Goal: Use online tool/utility: Utilize a website feature to perform a specific function

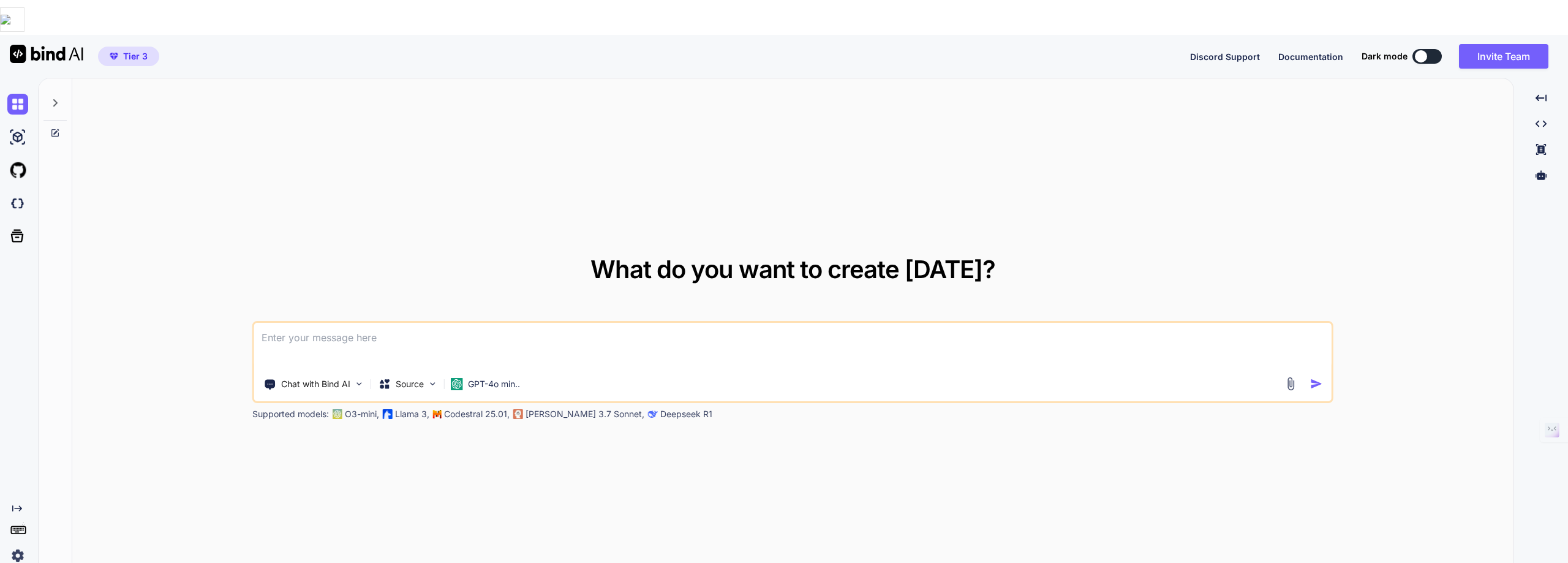
type textarea "x"
click at [267, 323] on textarea at bounding box center [792, 346] width 1077 height 45
type textarea "s"
type textarea "x"
type textarea "su"
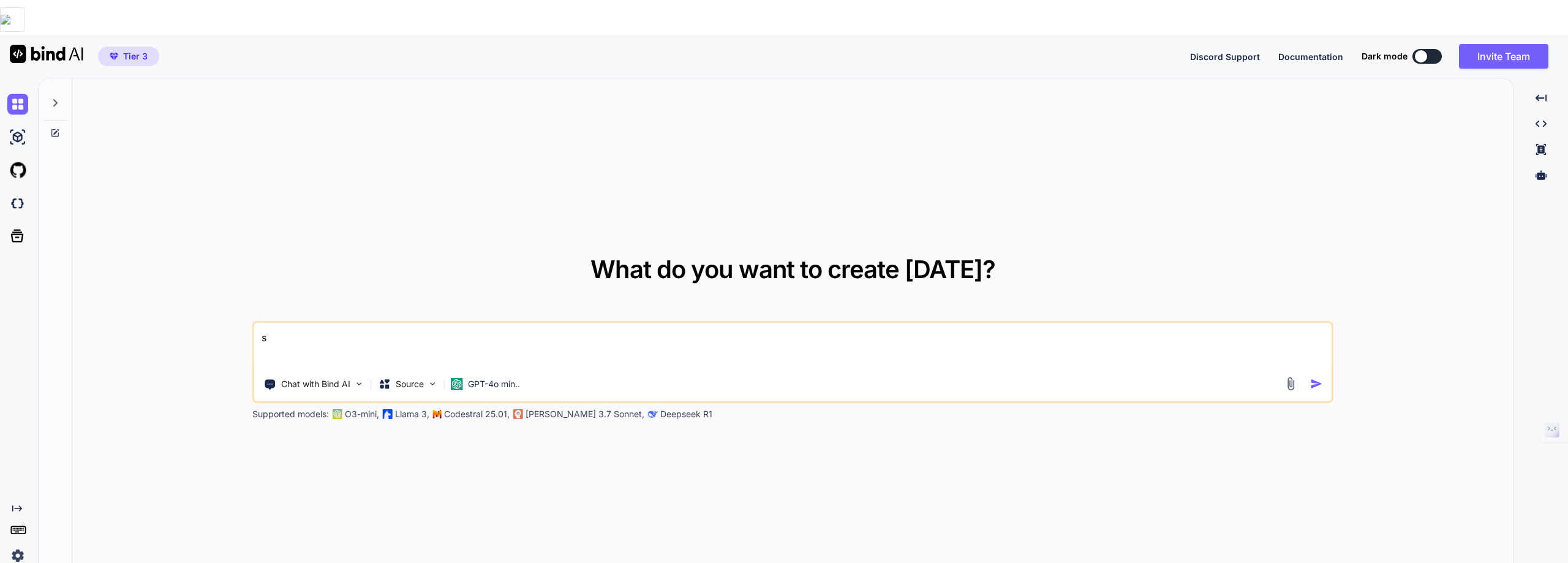
type textarea "x"
type textarea "sum"
type textarea "x"
type textarea "summ"
type textarea "x"
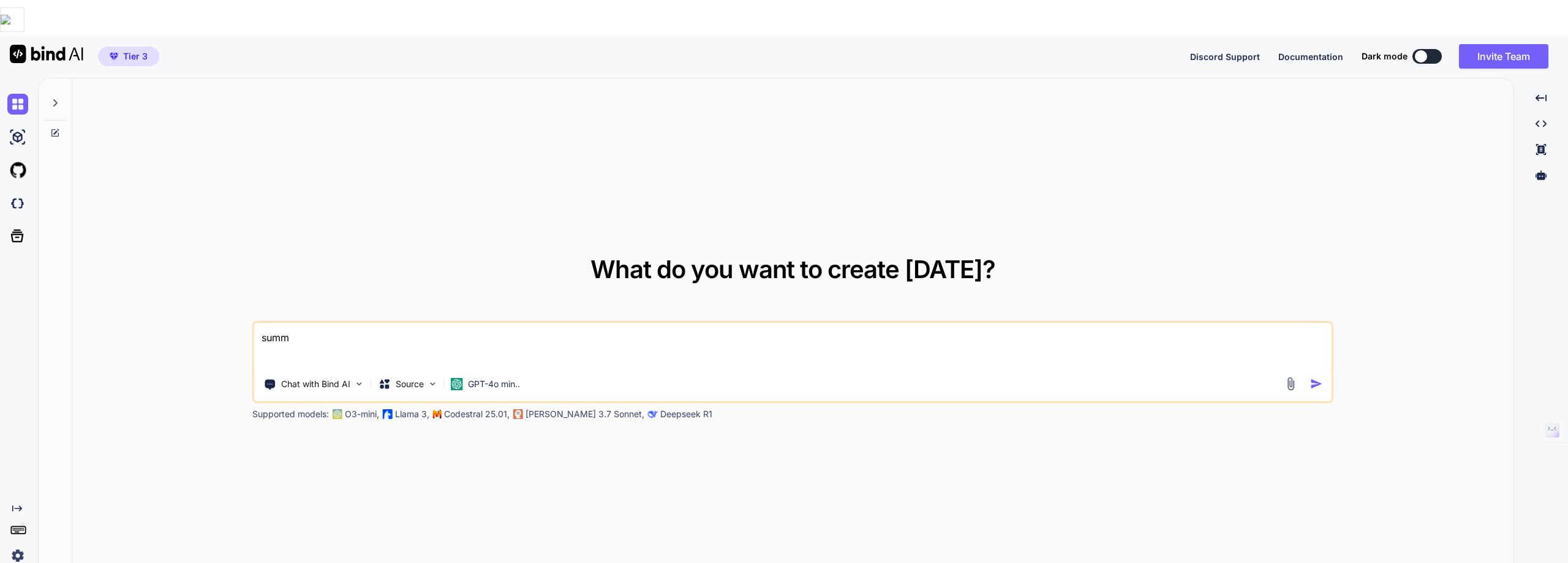
type textarea "summa"
type textarea "x"
type textarea "[PERSON_NAME]"
type textarea "x"
type textarea "summari"
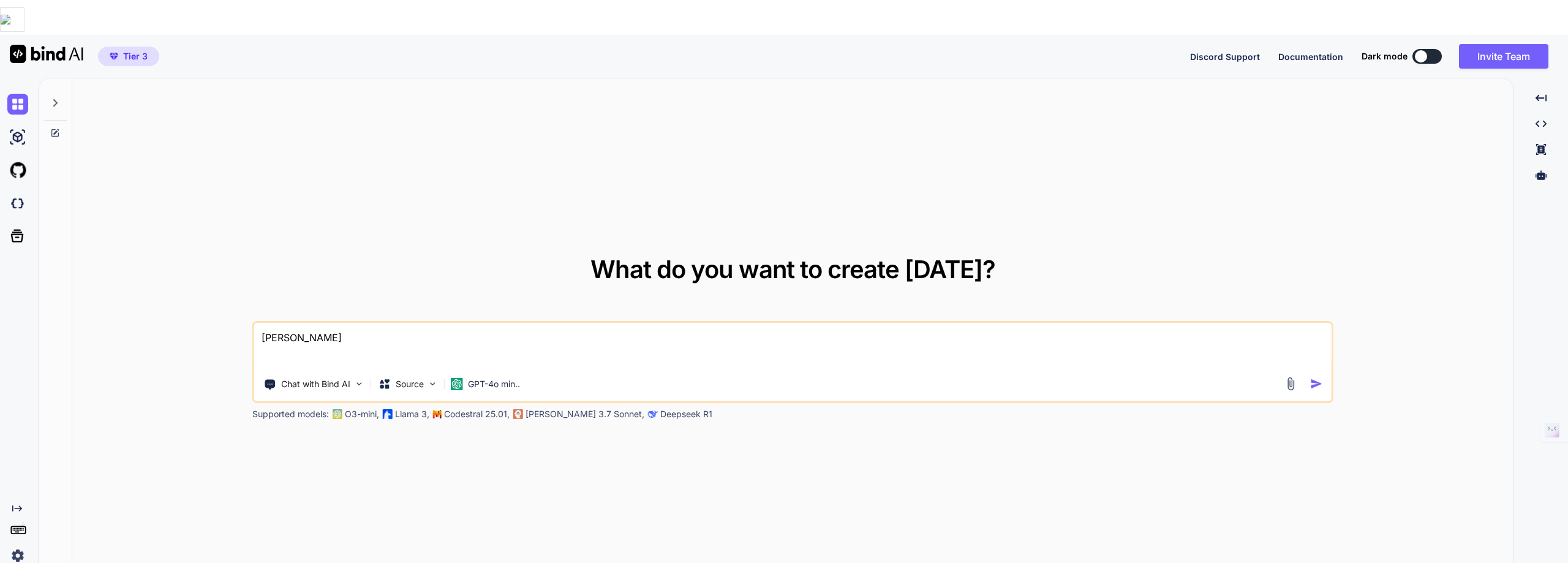
type textarea "x"
type textarea "summariz"
type textarea "x"
type textarea "summarize"
type textarea "x"
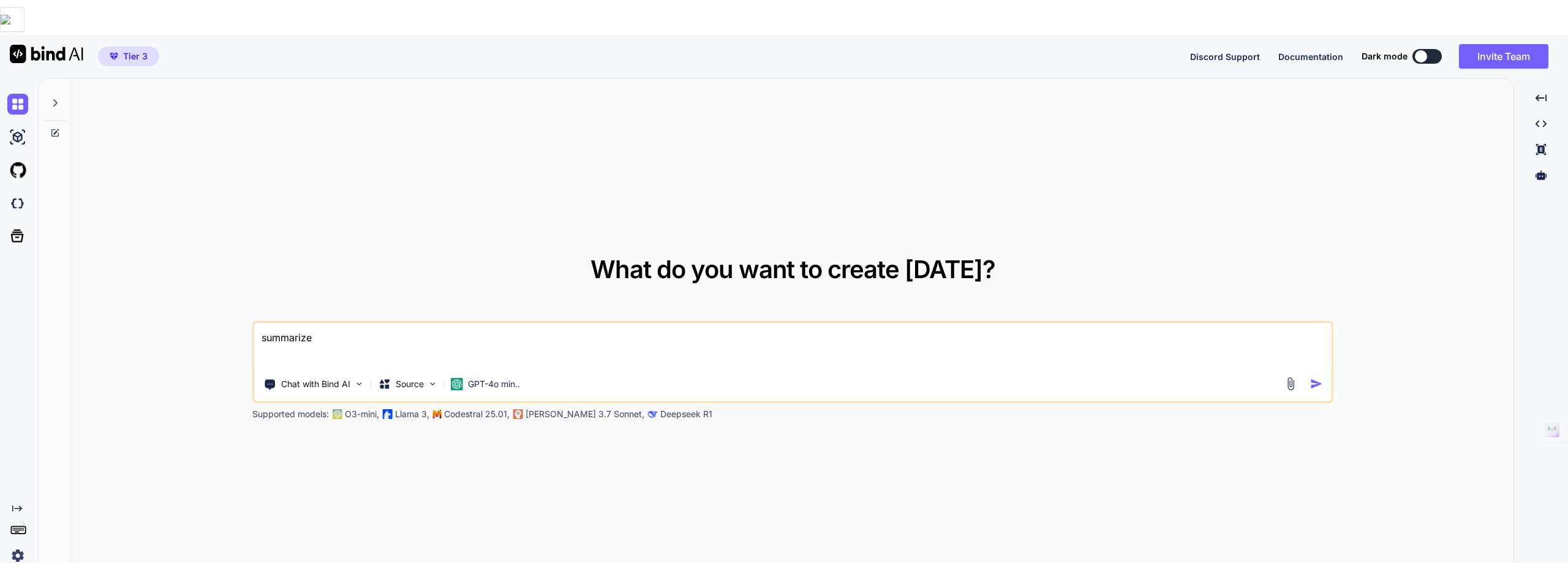
type textarea "summarize"
type textarea "x"
type textarea "summarize t"
type textarea "x"
type textarea "summarize to"
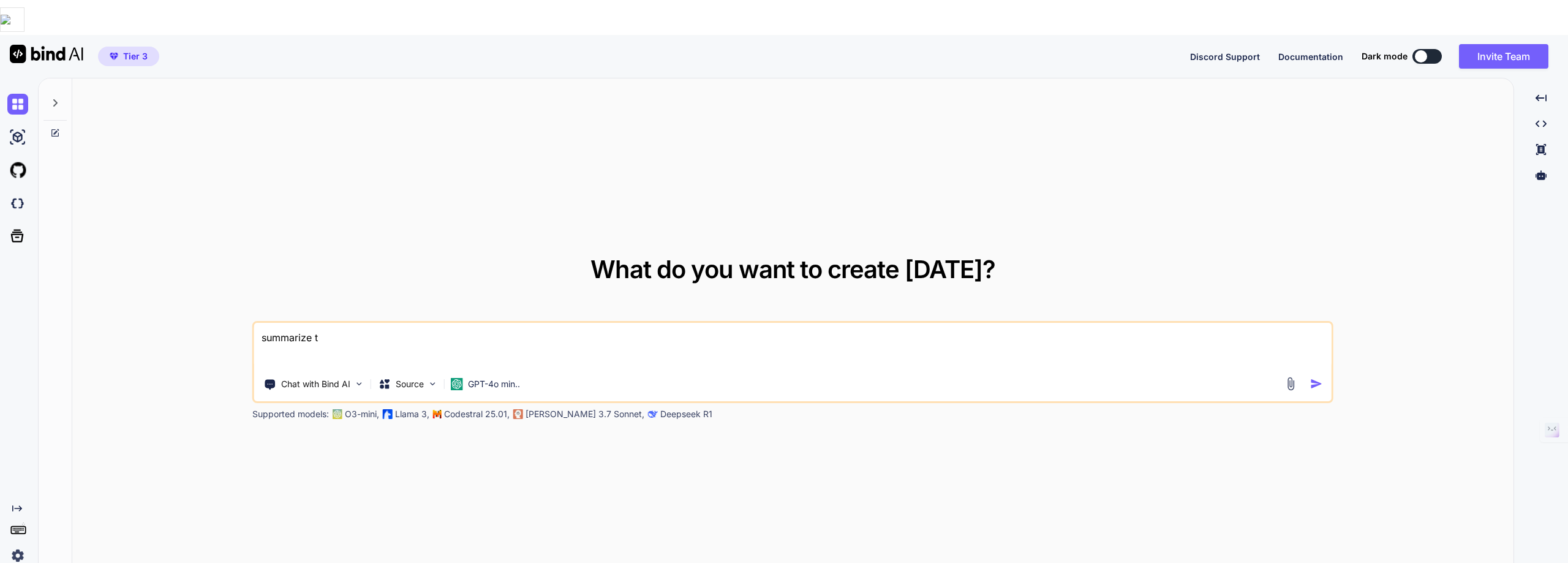
type textarea "x"
type textarea "summarize to"
type textarea "x"
type textarea "summarize to 4"
type textarea "x"
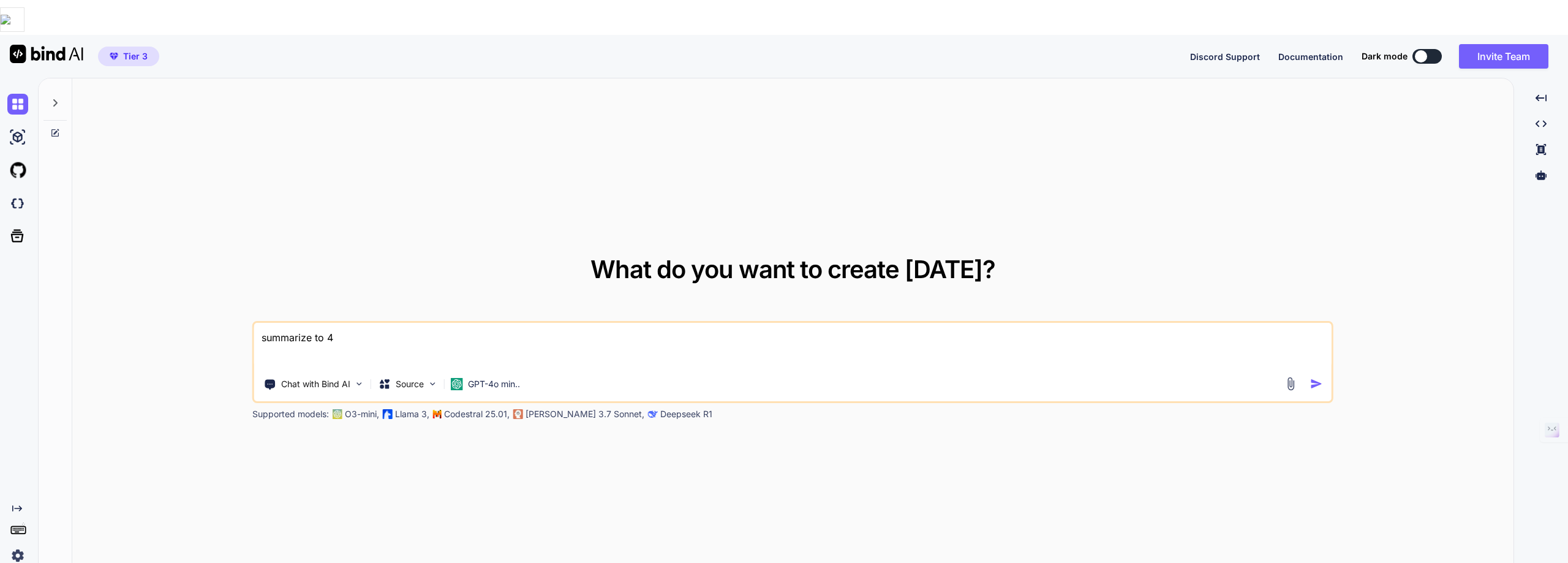
type textarea "summarize to 40"
type textarea "x"
type textarea "summarize to 409"
type textarea "x"
type textarea "summarize to 4090"
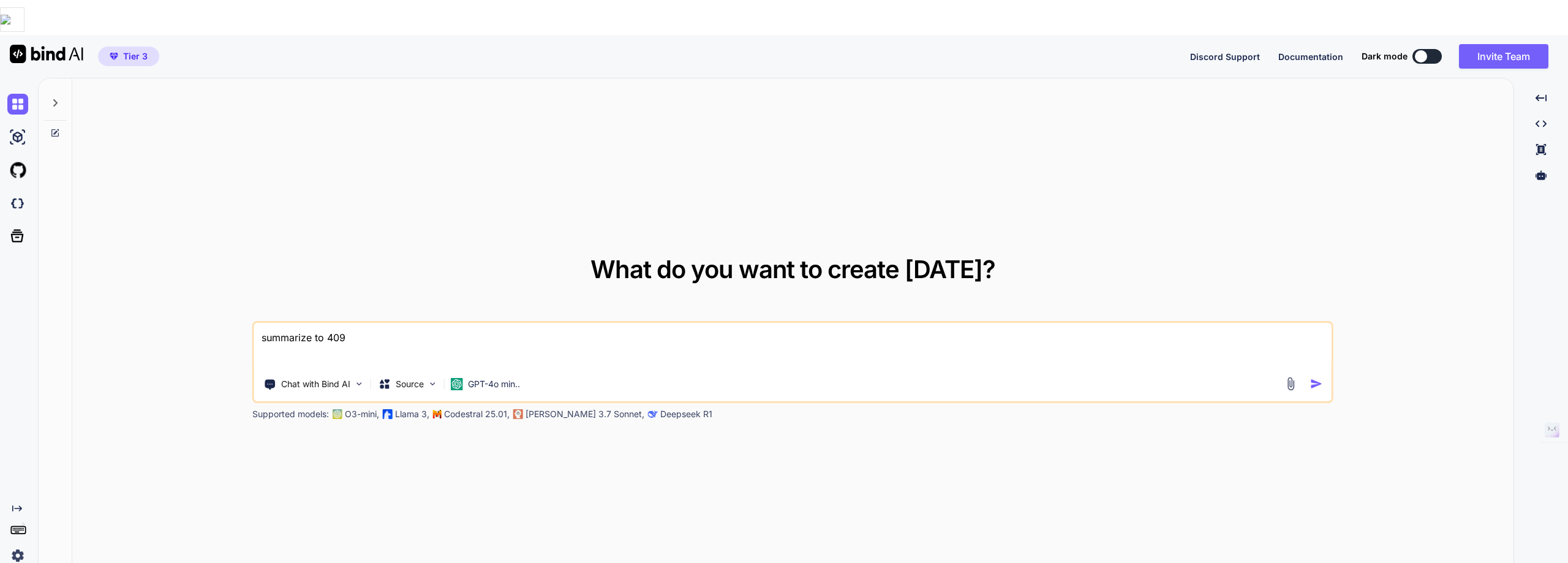
type textarea "x"
type textarea "summarize to 4090"
type textarea "x"
type textarea "summarize to 4090 c"
type textarea "x"
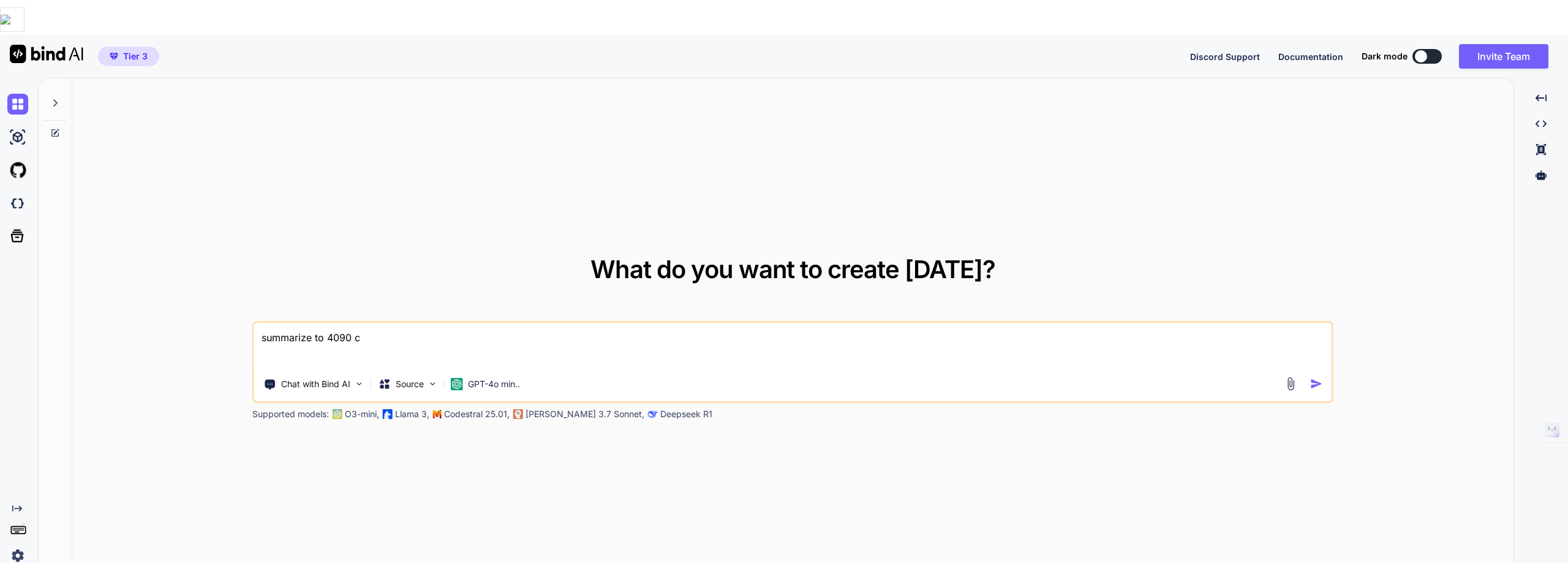
type textarea "summarize to 4090 ch"
type textarea "x"
type textarea "summarize to 4090 cha"
type textarea "x"
type textarea "summarize to 4090 char"
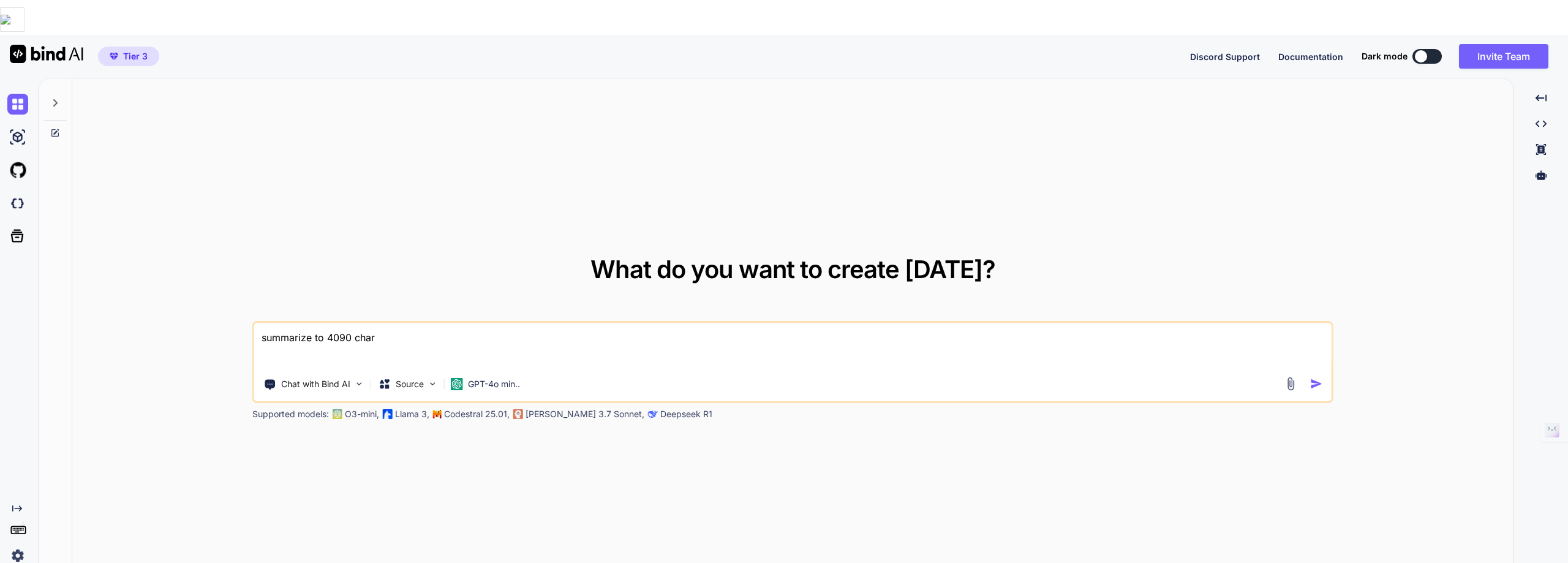
type textarea "x"
type textarea "summarize to 4090 chara"
type textarea "x"
type textarea "summarize to 4090 charac"
type textarea "x"
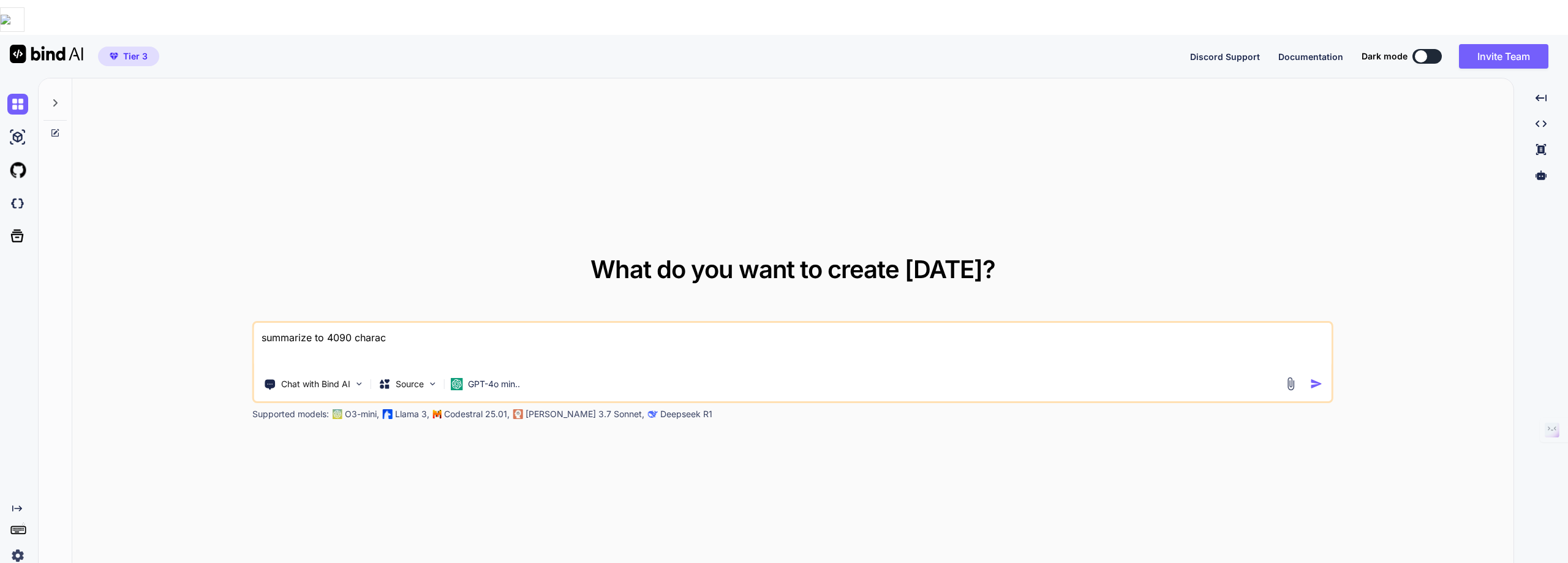
type textarea "summarize to 4090 charact"
type textarea "x"
type textarea "summarize to 4090 characte"
type textarea "x"
type textarea "summarize to 4090 character"
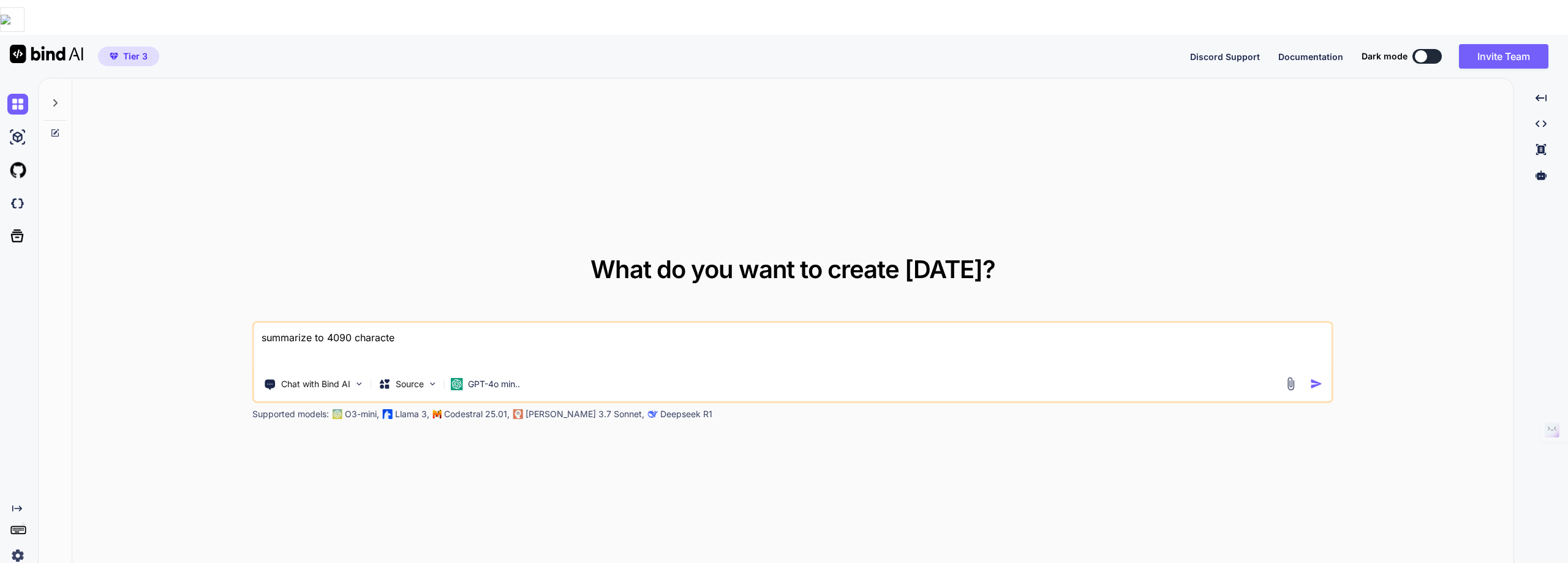
type textarea "x"
type textarea "summarize to 4090 characters"
type textarea "x"
type textarea "summarize to 4090 characters."
type textarea "x"
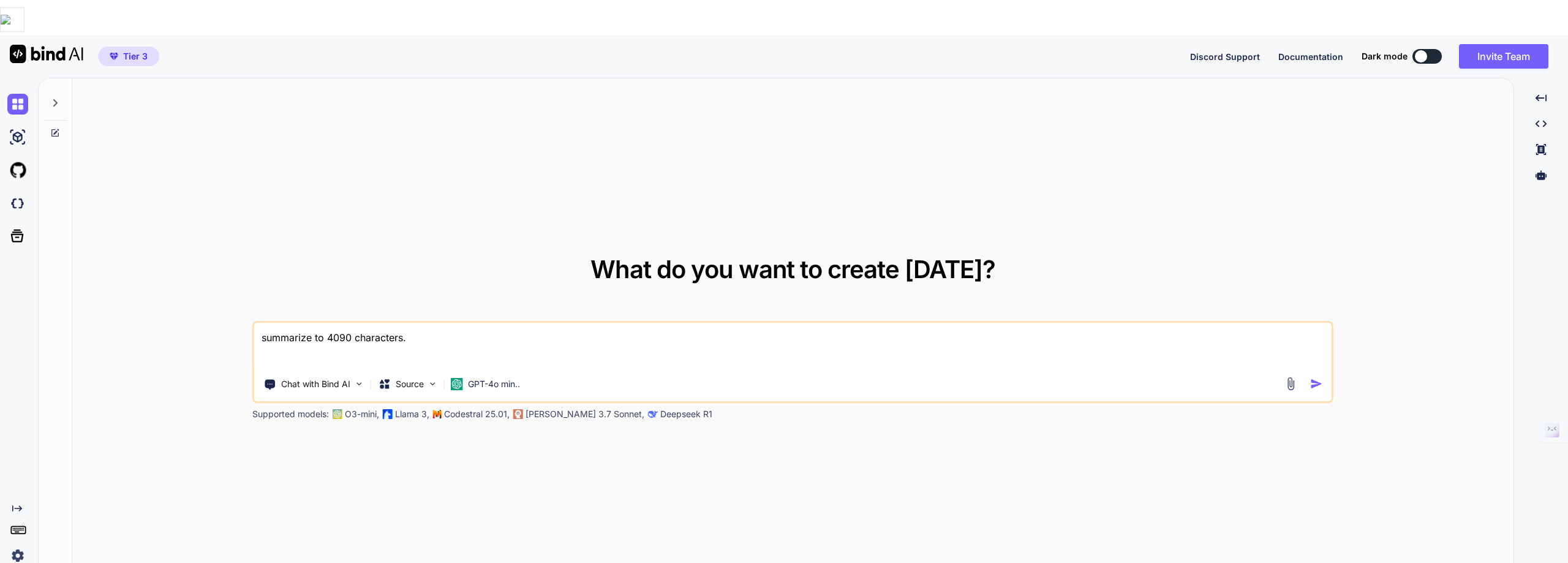
type textarea "summarize to 4090 characters."
type textarea "x"
type textarea "loremipsu do 3194 sitametcon. “Adipis eli Seddoei Tempori: Utlaboreetdol mag AL…"
type textarea "x"
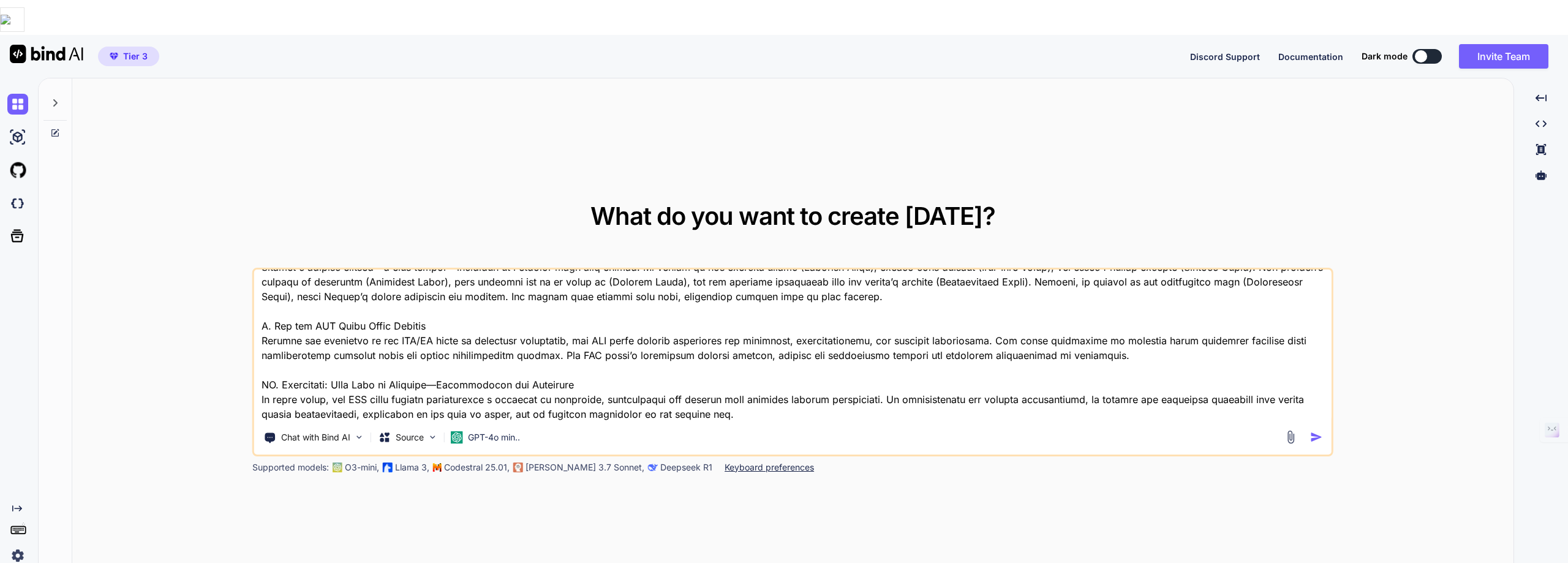
type textarea "loremipsu do 3194 sitametcon. “Adipis eli Seddoei Tempori: Utlaboreetdol mag AL…"
click at [1312, 431] on img "button" at bounding box center [1316, 437] width 13 height 13
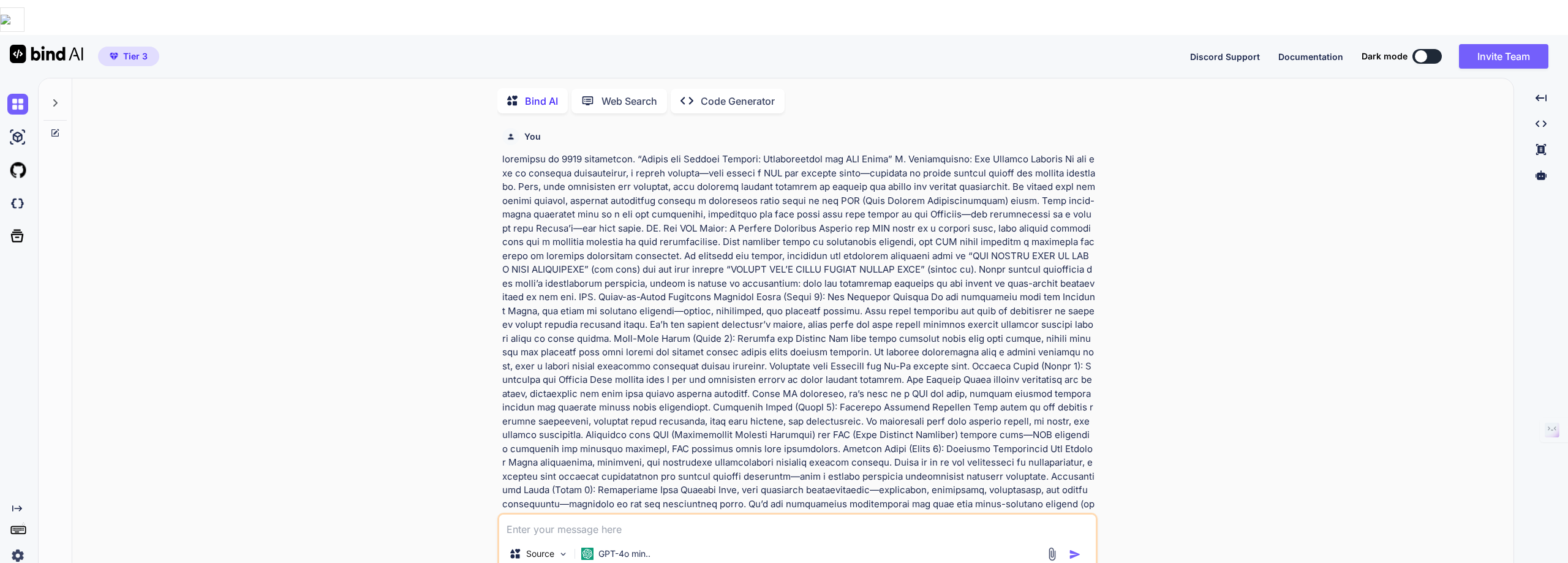
scroll to position [5, 0]
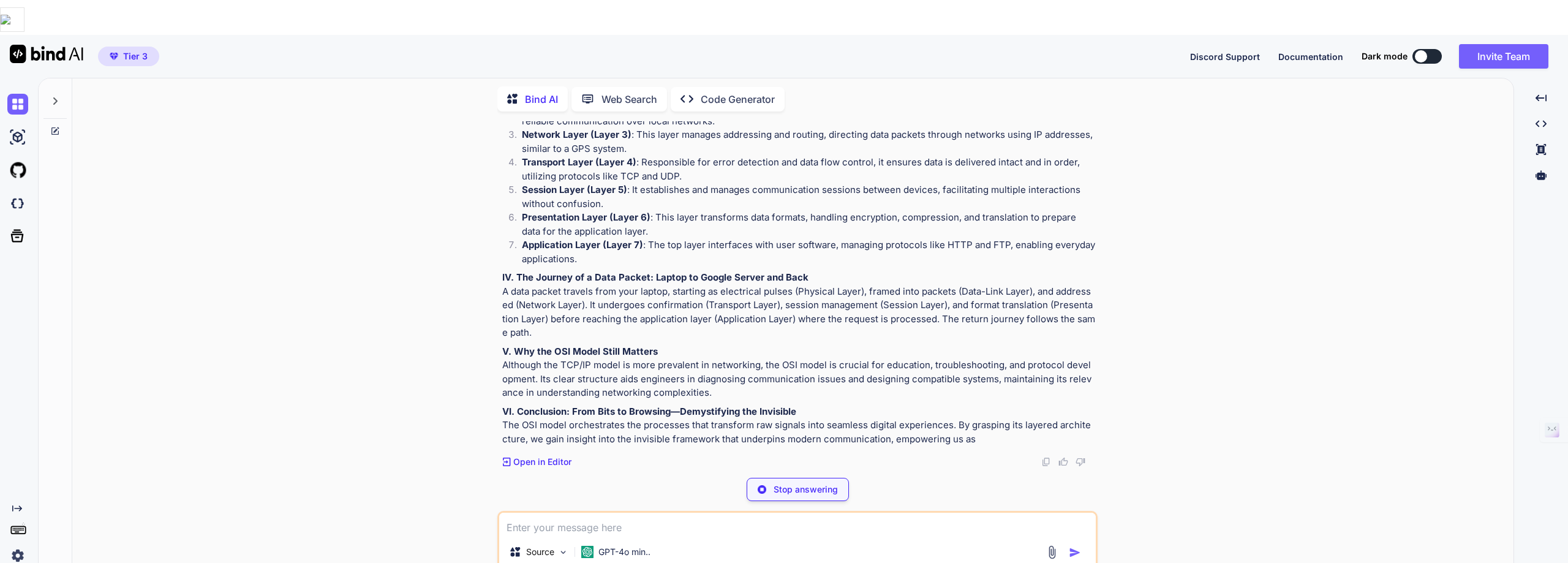
type textarea "x"
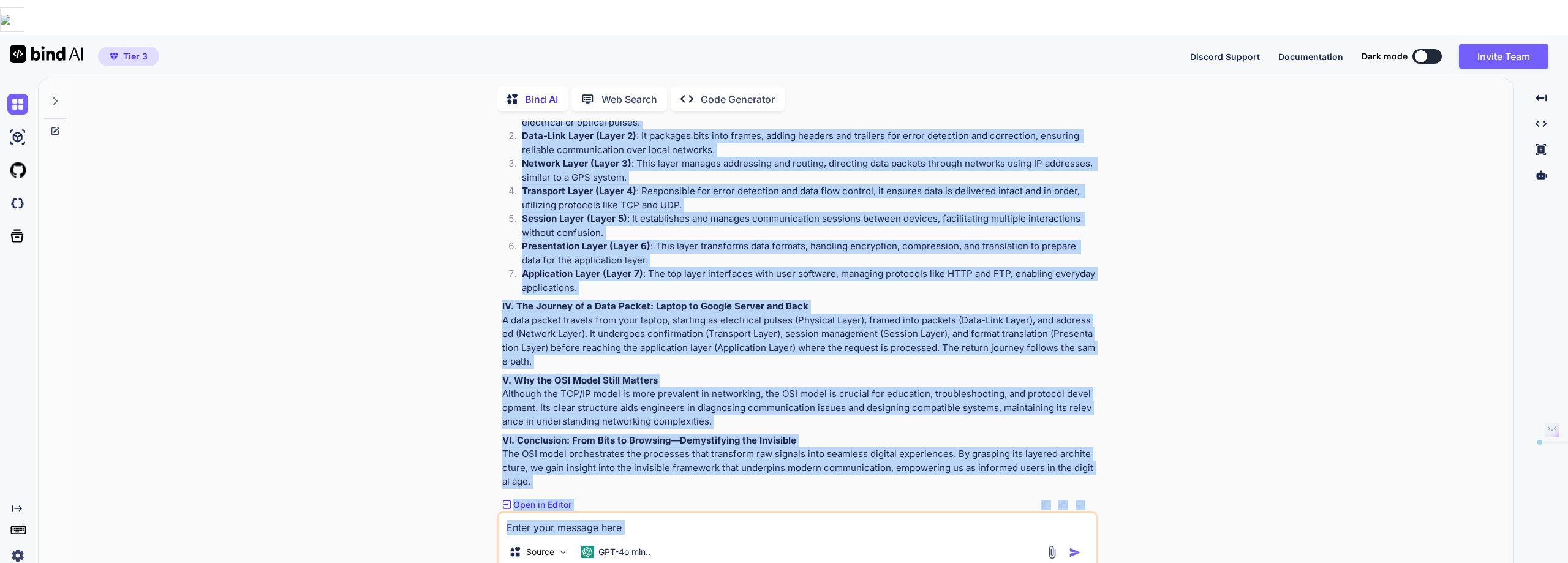
scroll to position [842, 0]
drag, startPoint x: 497, startPoint y: 217, endPoint x: 554, endPoint y: 448, distance: 237.9
click at [554, 448] on div "You Bind AI Inside the Digital Journey: Understanding the OSI Model I. Introduc…" at bounding box center [797, 359] width 600 height 476
copy div "Loremi dol Sitamet Consect: Adipiscingeli sed DOE Tempo I. Utlaboreetdo: Mag Al…"
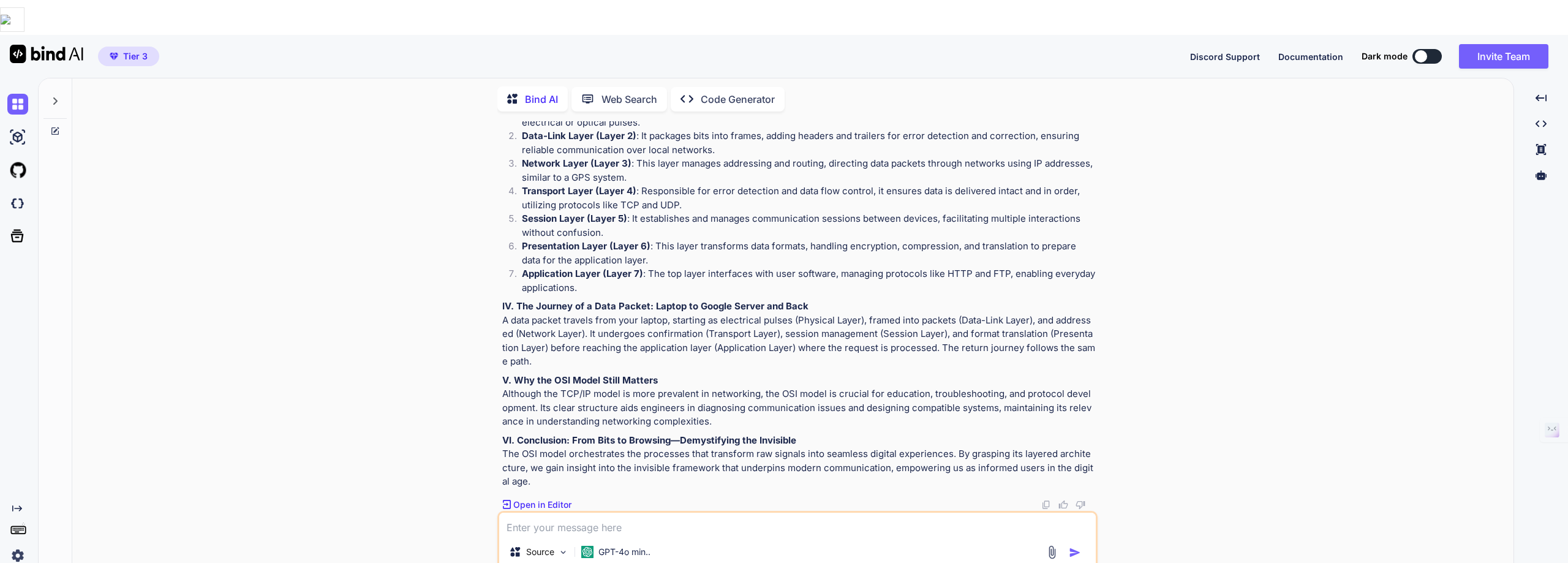
click at [514, 513] on textarea at bounding box center [798, 524] width 597 height 22
paste textarea "L. Ipsumdolorsi: Ame Consectet Adipiscingel se Doeiusm Temporincidid Ut lab etd…"
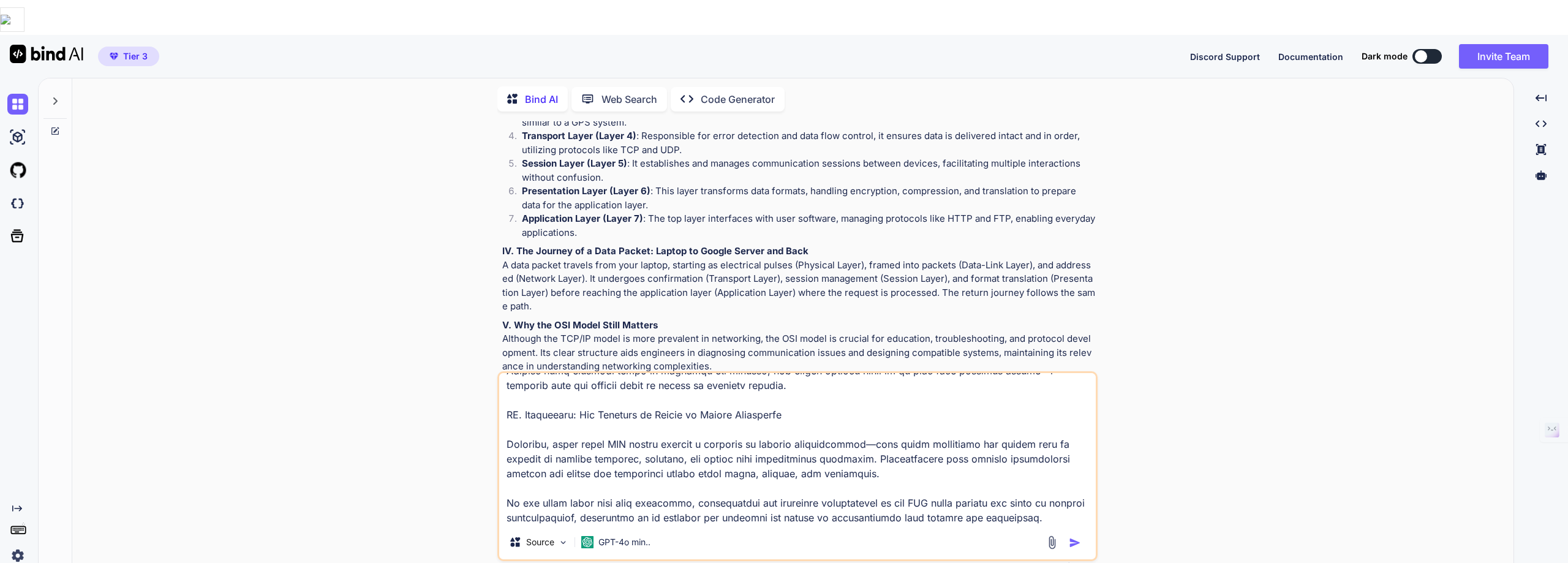
type textarea "L. Ipsumdolorsi: Ame Consectet Adipiscingel se Doeiusm Temporincidid Ut lab etd…"
click at [1071, 537] on img "button" at bounding box center [1074, 543] width 12 height 12
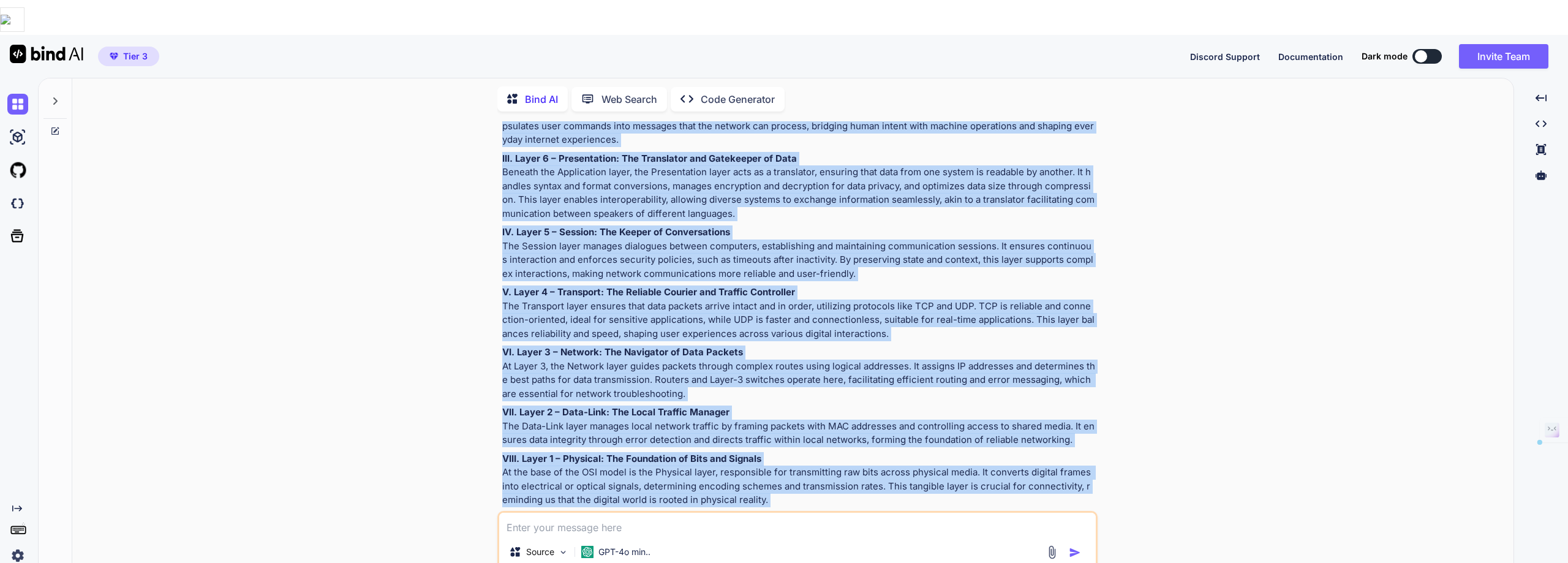
scroll to position [2453, 0]
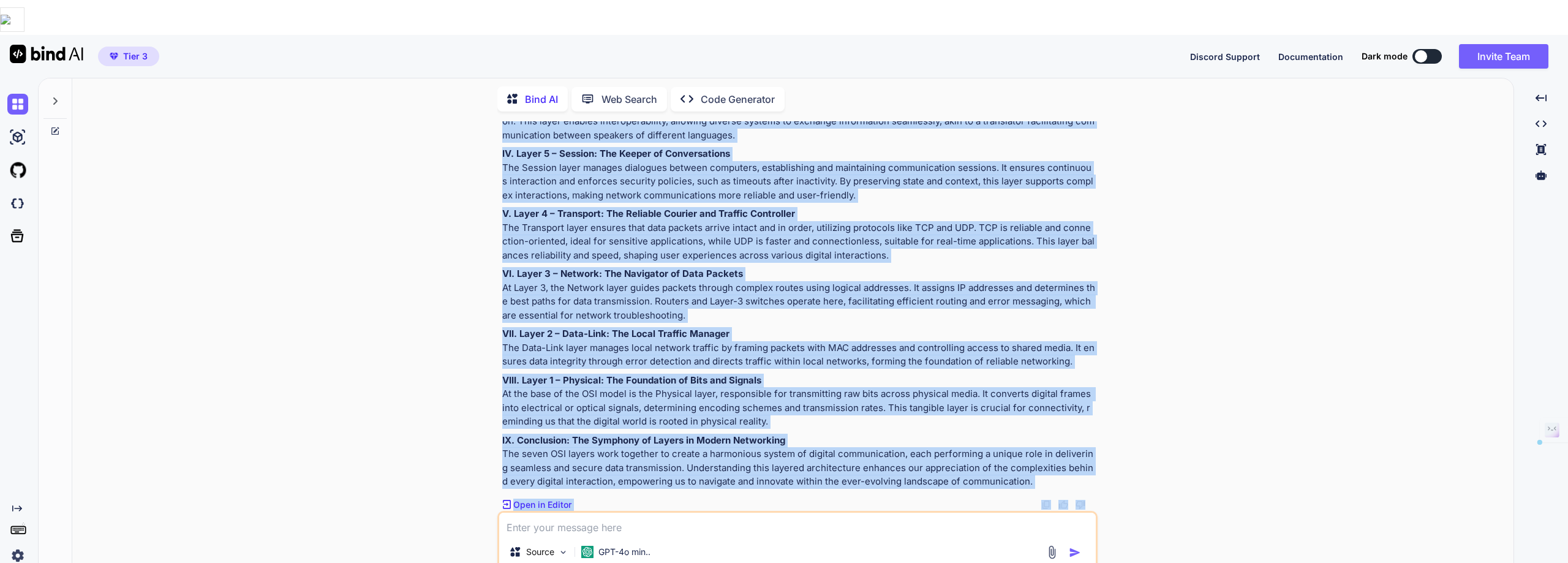
drag, startPoint x: 497, startPoint y: 170, endPoint x: 1043, endPoint y: 448, distance: 612.7
click at [1043, 448] on div "You Bind AI Inside the Digital Journey: Understanding the OSI Model I. Introduc…" at bounding box center [797, 359] width 600 height 476
copy div "L. Ipsumdolorsi: Ame Consectet Adipiscingel se Doeiusm Temporincidid Ut labor'e…"
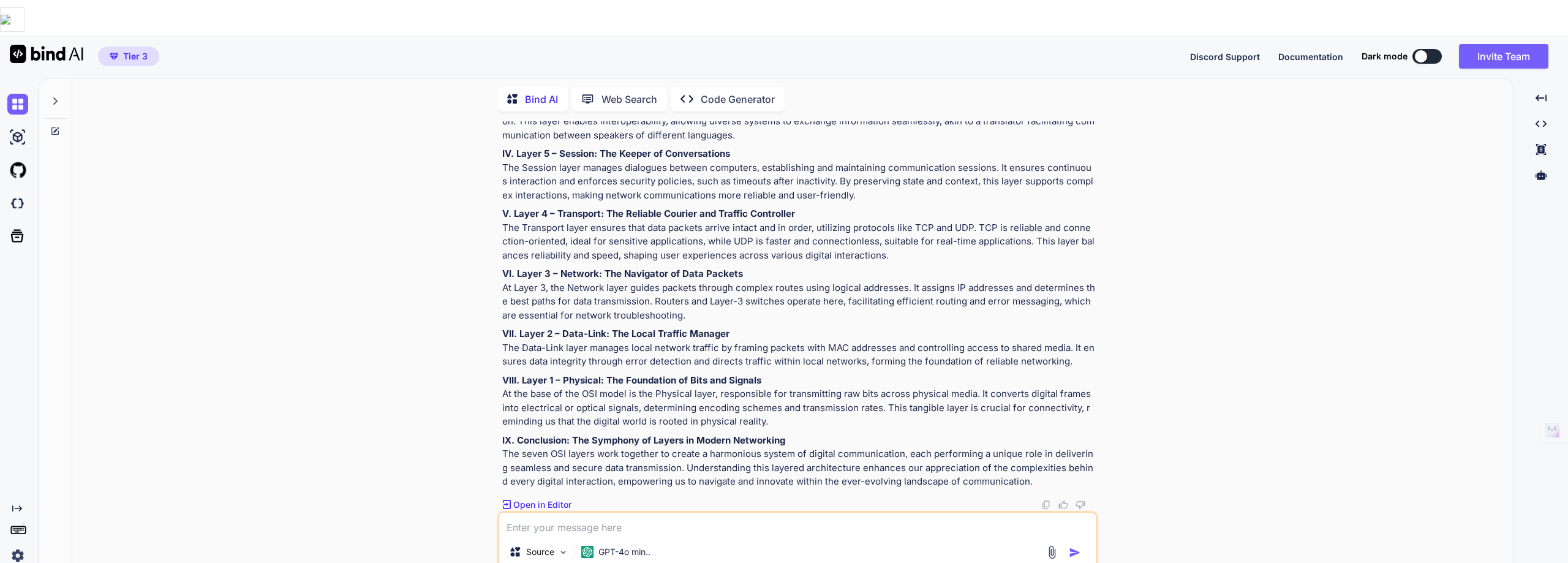
click at [505, 513] on textarea at bounding box center [798, 524] width 597 height 22
paste textarea "Loremip 3: Dol Sitamet co Adipiscingeli Seddoeiu Tempori ut lab etdolor ma aliq…"
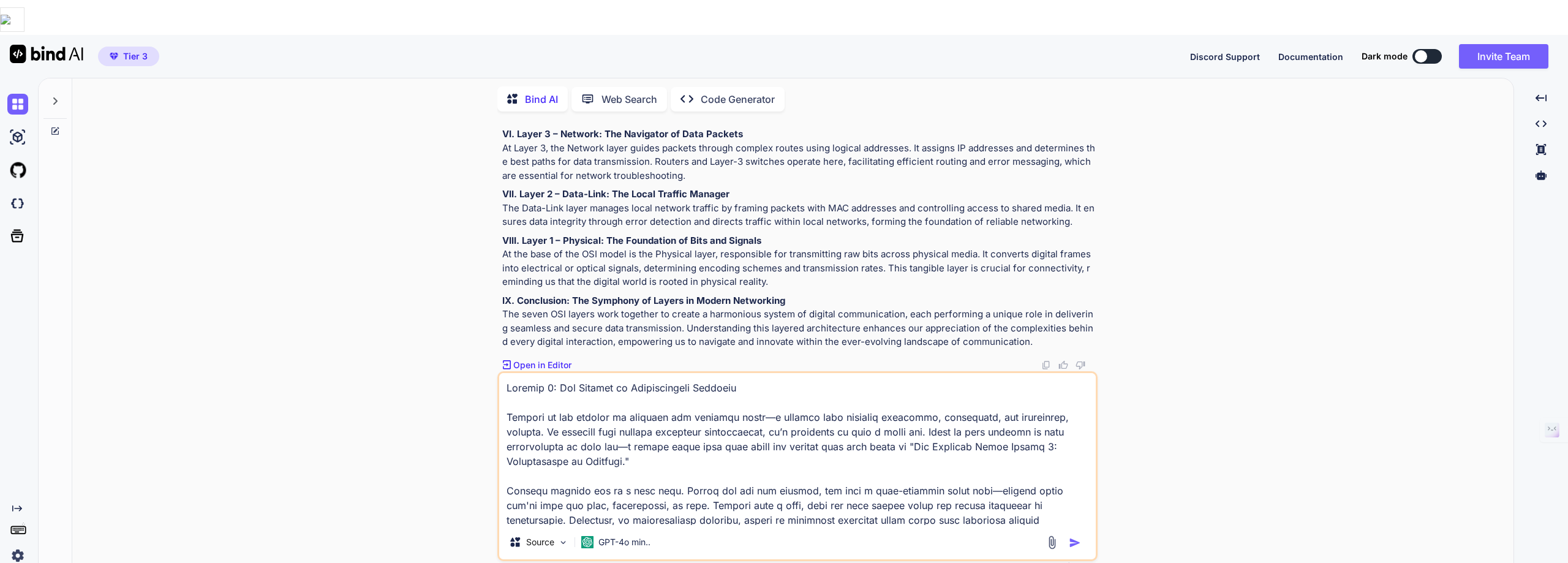
scroll to position [1222, 0]
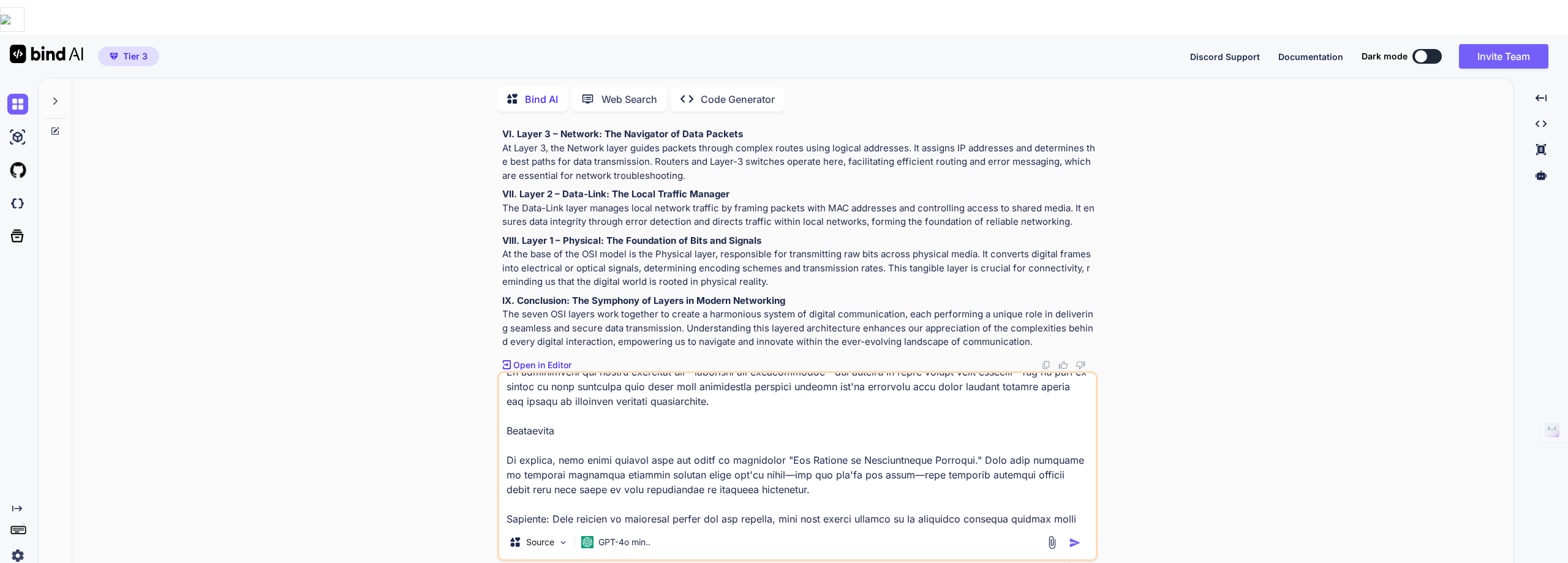
type textarea "Loremip 3: Dol Sitamet co Adipiscingeli Seddoeiu Tempori ut lab etdolor ma aliq…"
click at [1073, 537] on img "button" at bounding box center [1074, 543] width 12 height 12
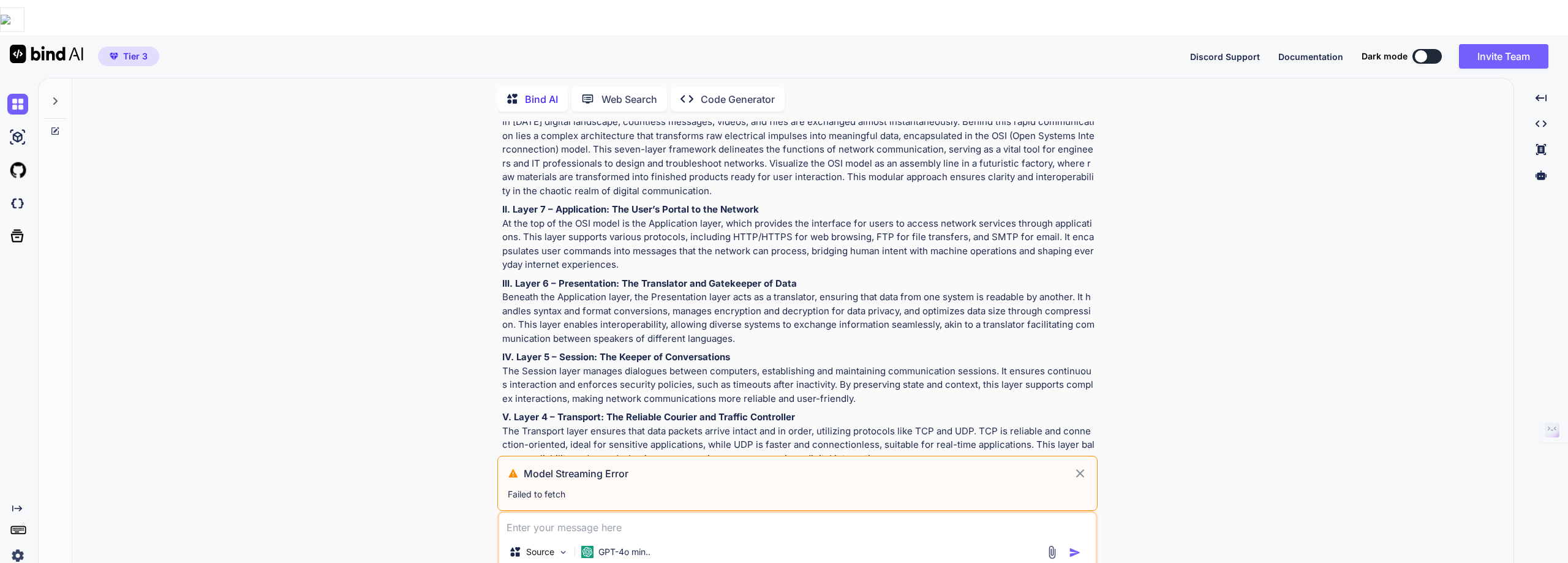
scroll to position [2074, 0]
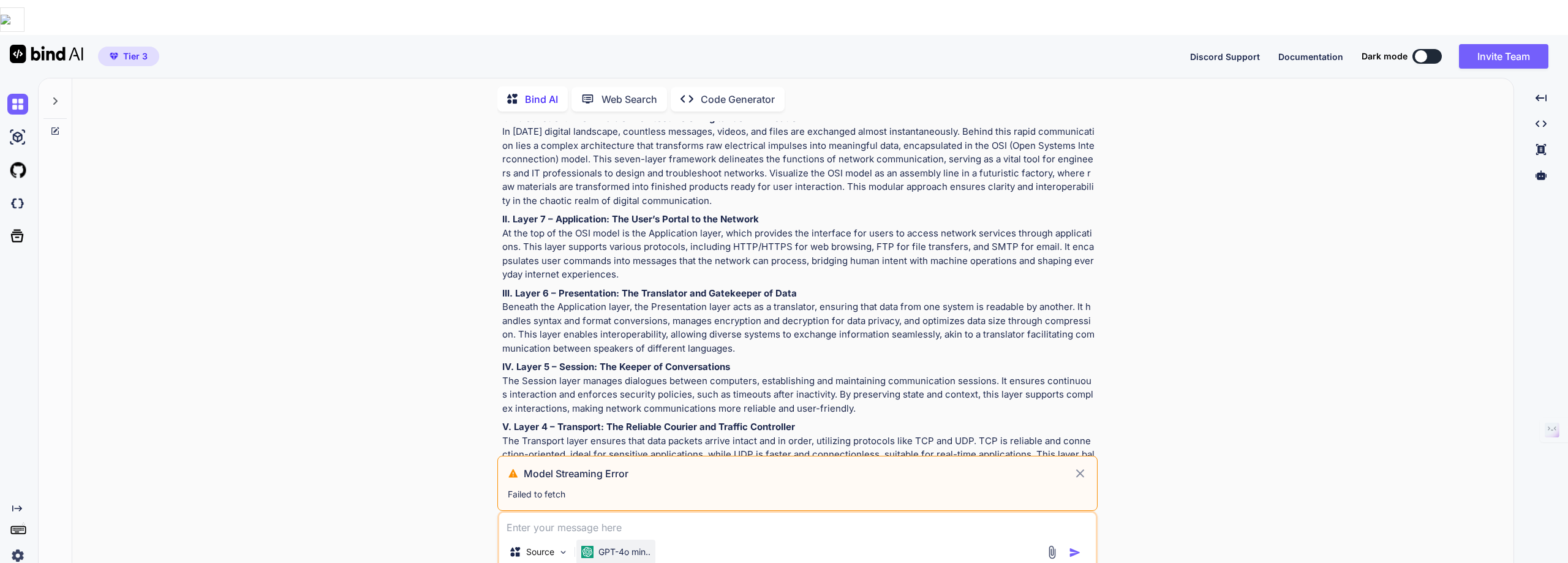
click at [602, 546] on p "GPT-4o min.." at bounding box center [625, 552] width 52 height 12
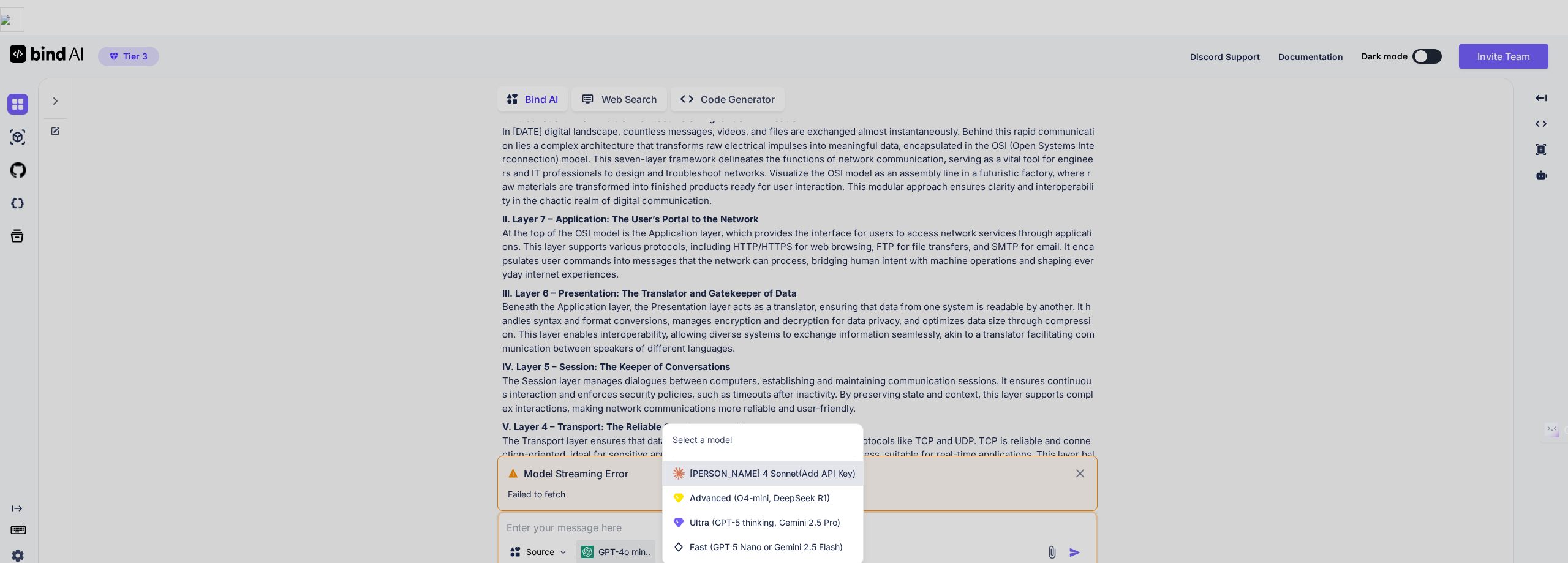
click at [734, 467] on span "[PERSON_NAME] 4 Sonnet (Add API Key)" at bounding box center [772, 473] width 166 height 12
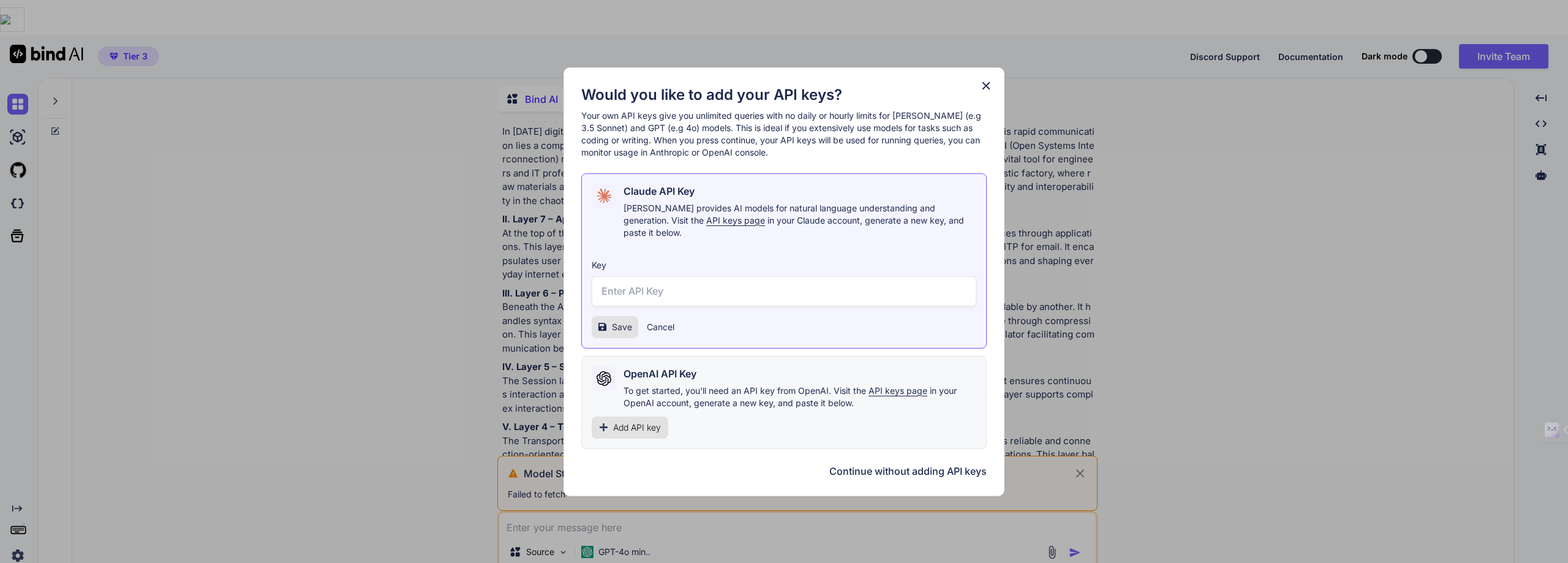
click at [988, 92] on icon at bounding box center [986, 85] width 13 height 13
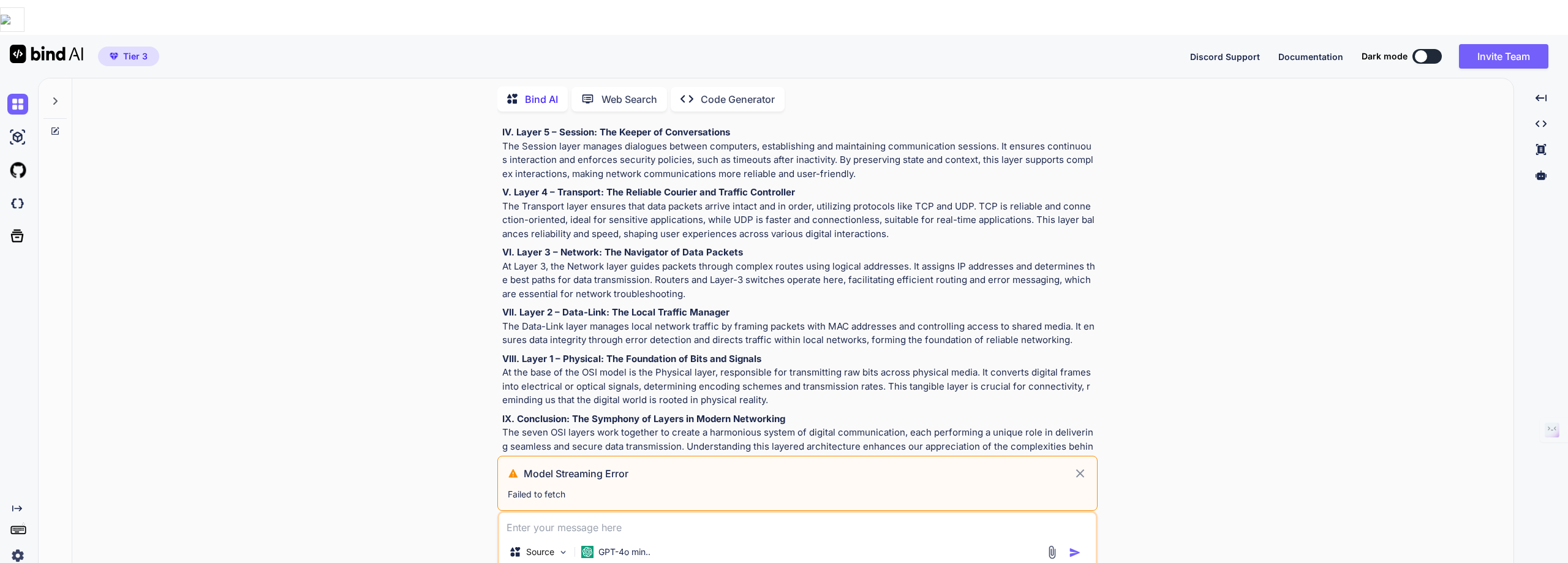
scroll to position [2380, 0]
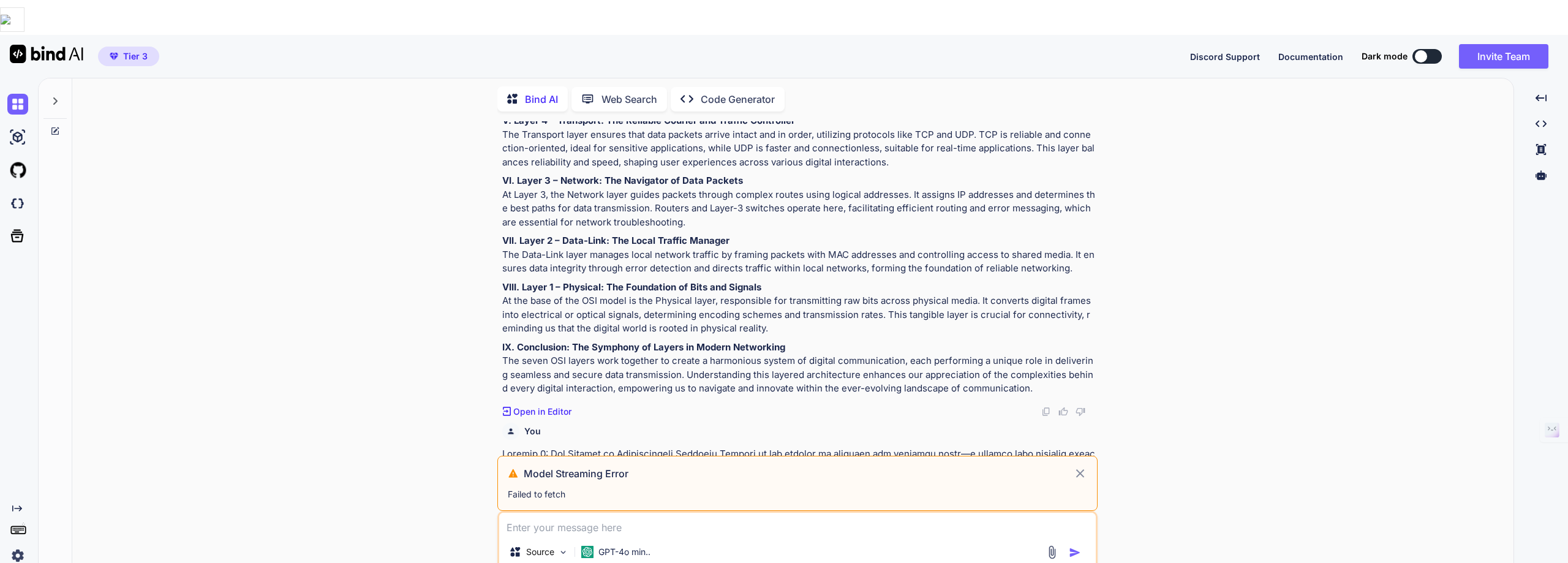
click at [1078, 469] on icon at bounding box center [1081, 474] width 8 height 8
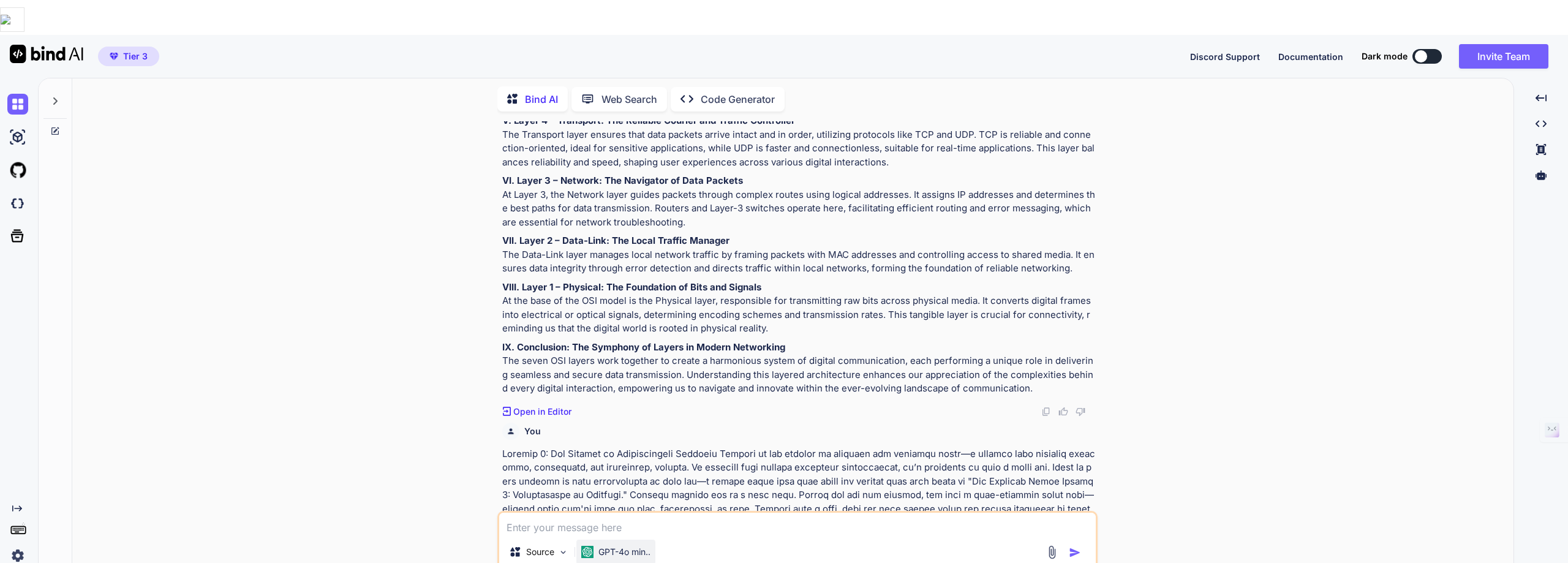
click at [611, 546] on p "GPT-4o min.." at bounding box center [625, 552] width 52 height 12
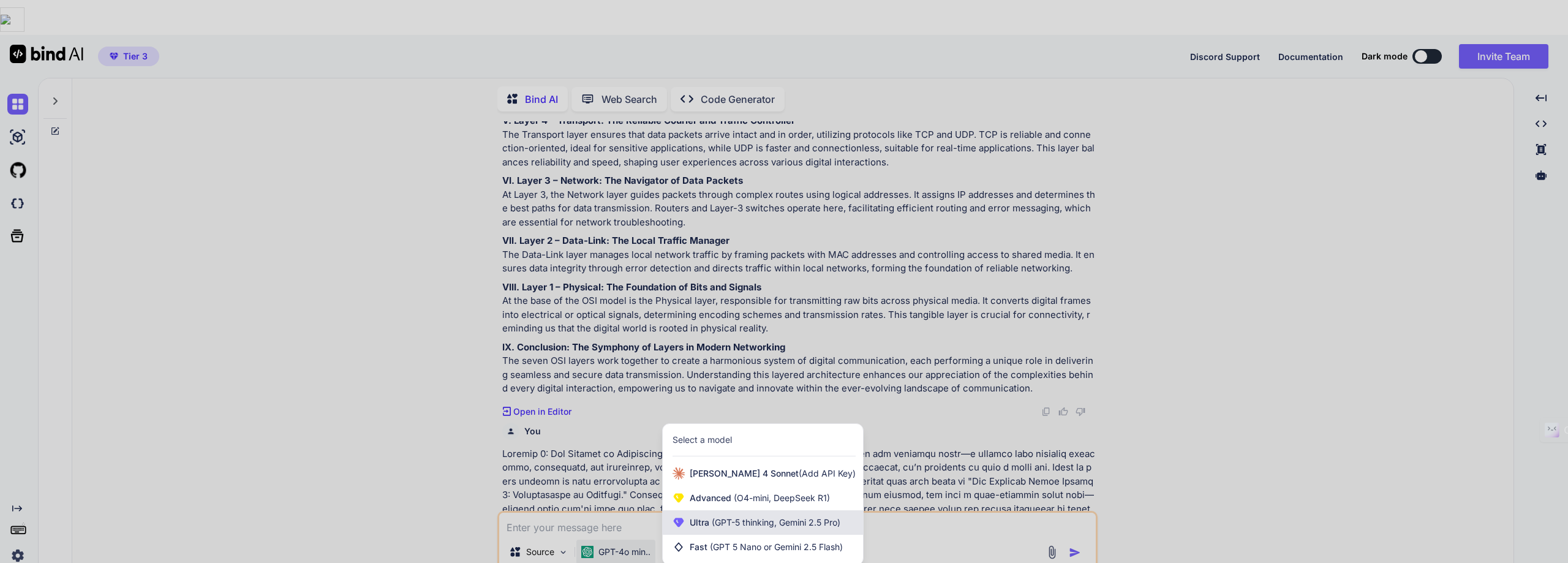
click at [710, 517] on span "(GPT-5 thinking, Gemini 2.5 Pro)" at bounding box center [775, 522] width 131 height 11
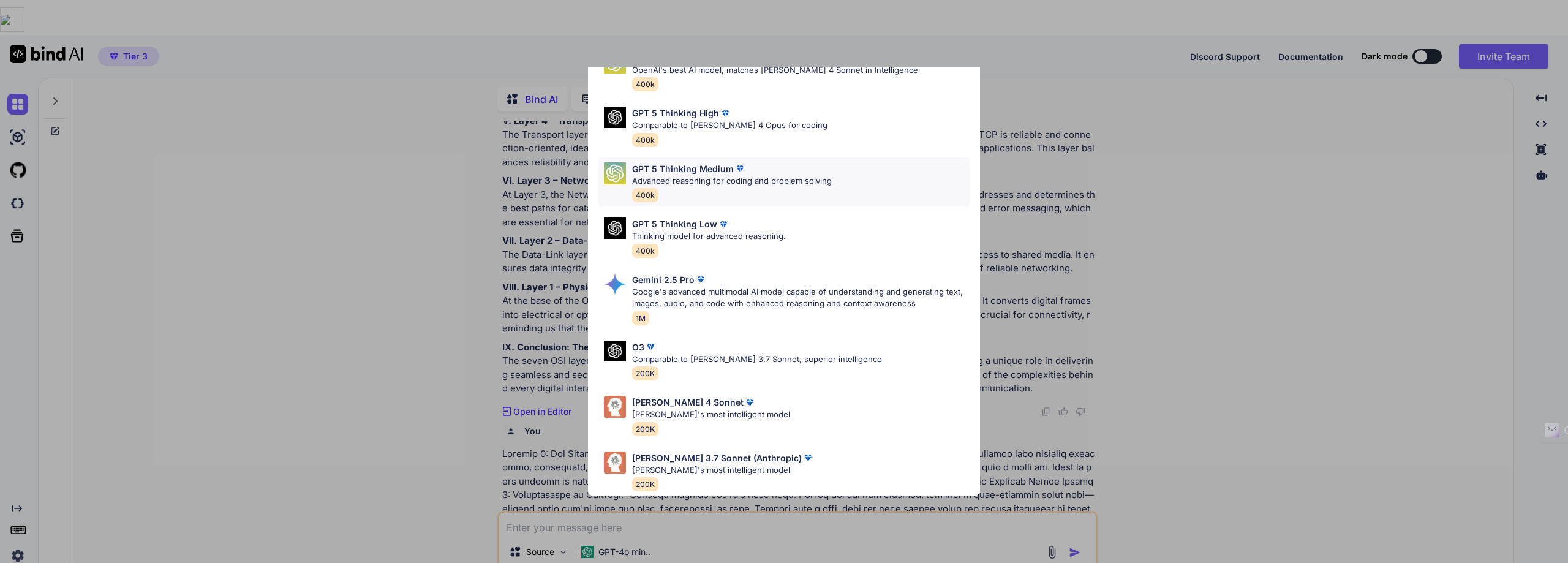
scroll to position [75, 0]
click at [669, 464] on p "[PERSON_NAME]'s most intelligent model" at bounding box center [722, 470] width 182 height 12
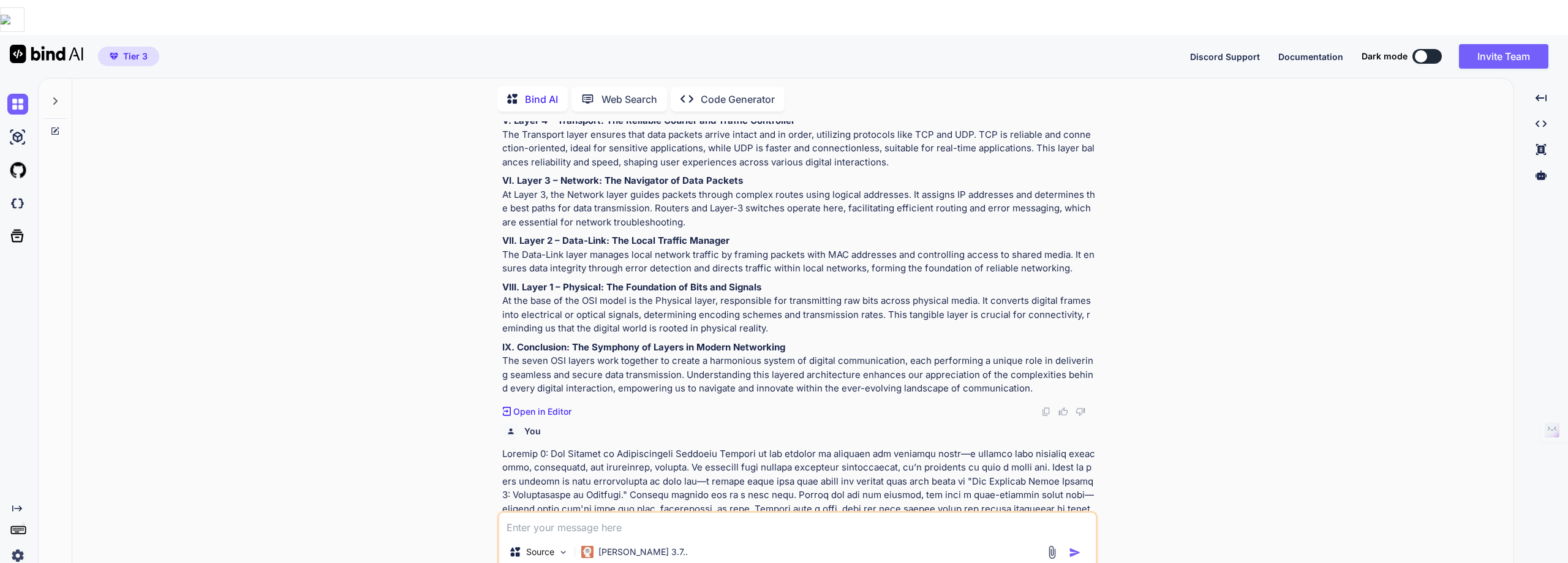
click at [513, 513] on textarea at bounding box center [798, 524] width 597 height 22
paste textarea "Loremip 3: Dol Sitamet co Adipiscingeli Seddoeiu Tempori ut lab etdolor ma aliq…"
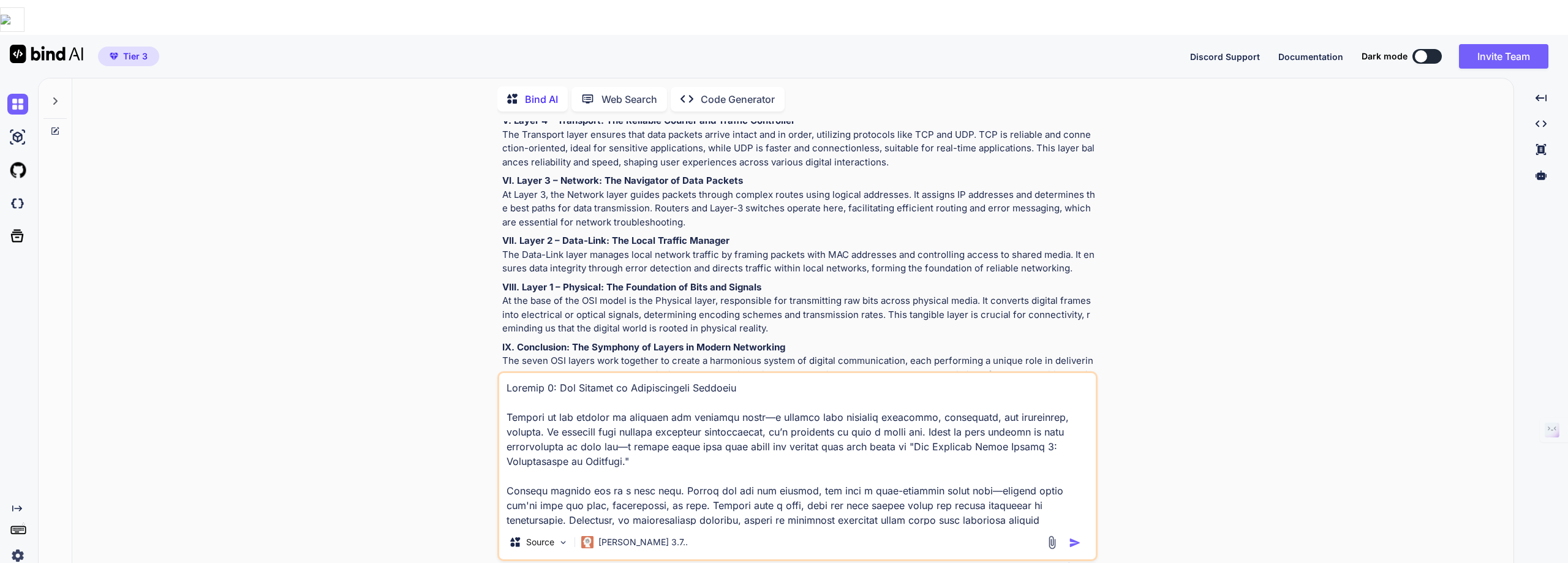
scroll to position [1222, 0]
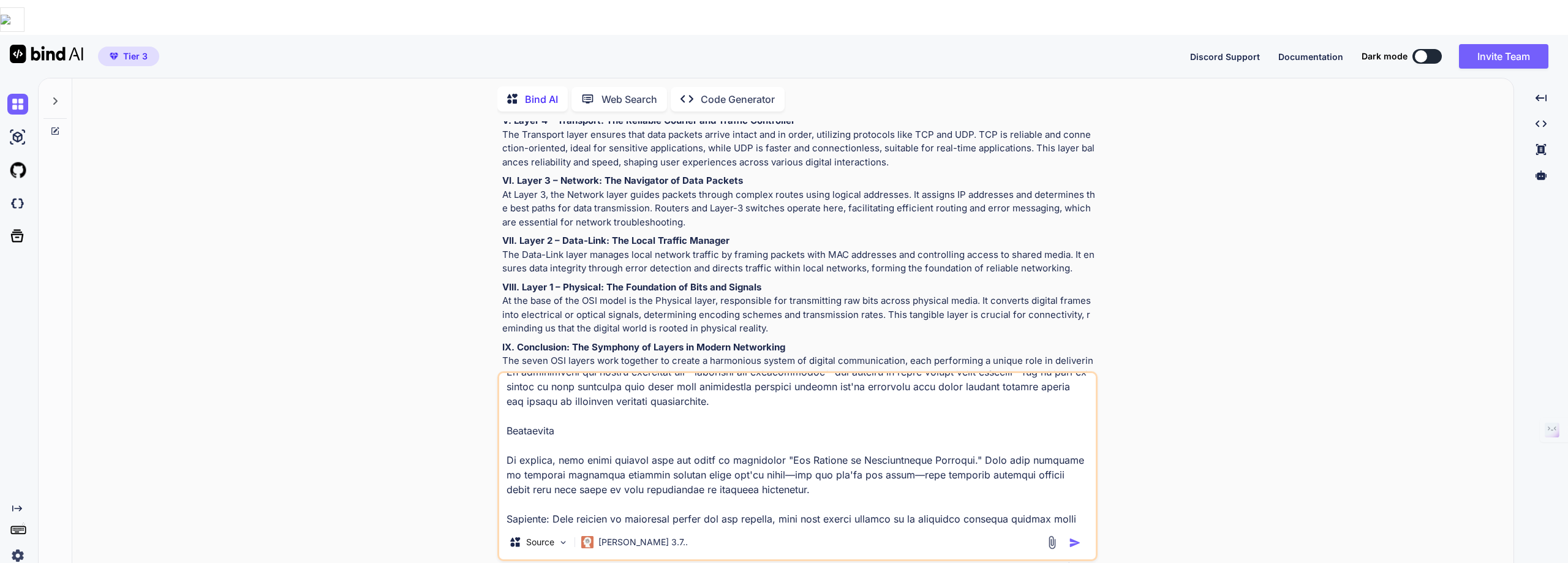
type textarea "Loremip 3: Dol Sitamet co Adipiscingeli Seddoeiu Tempori ut lab etdolor ma aliq…"
click at [1074, 537] on img "button" at bounding box center [1074, 543] width 12 height 12
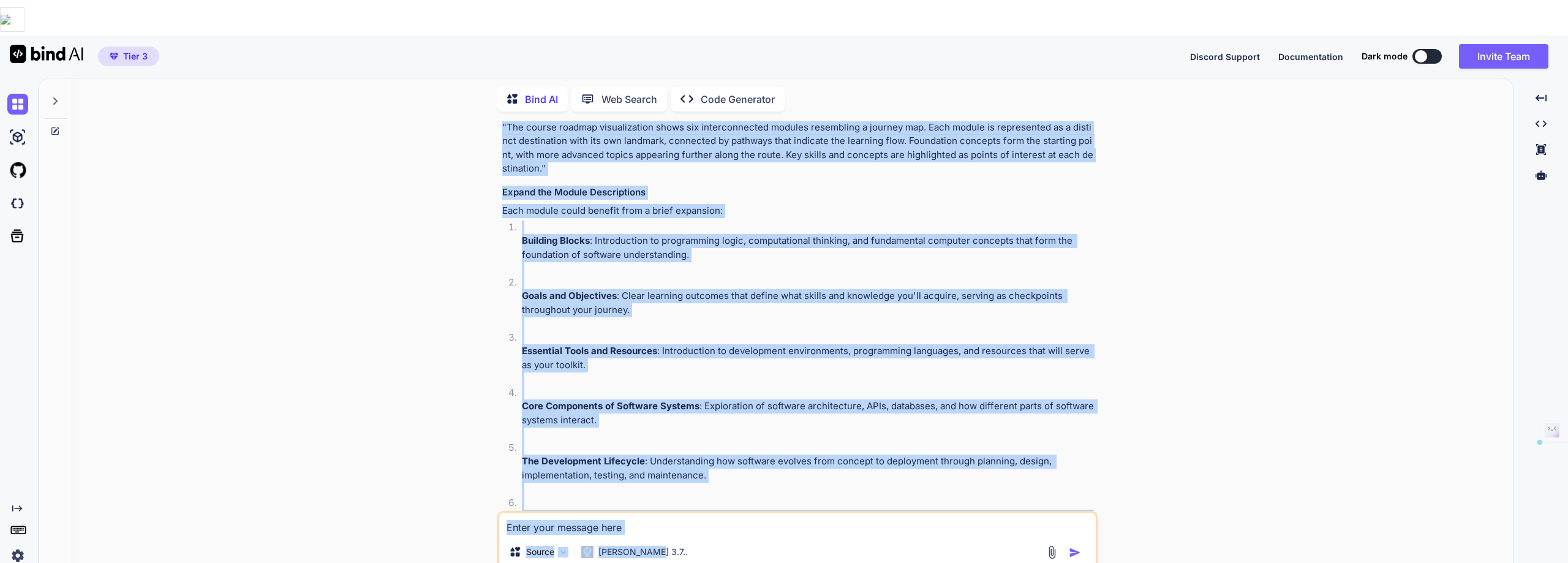
scroll to position [4513, 0]
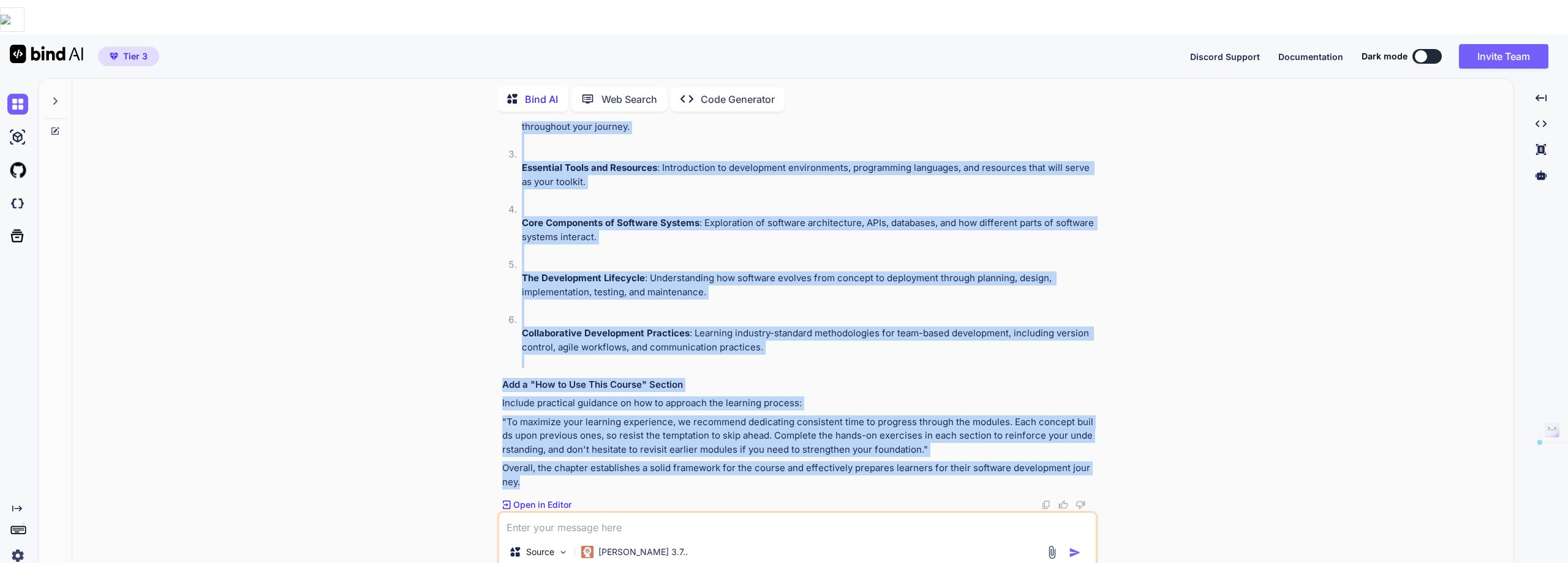
drag, startPoint x: 501, startPoint y: 258, endPoint x: 815, endPoint y: 453, distance: 369.6
click at [815, 453] on div "You Bind AI Inside the Digital Journey: Understanding the OSI Model I. Introduc…" at bounding box center [798, 316] width 598 height 390
copy div "Chapter 1: The Roadmap to Understanding Software The opening chapter provides a…"
